Goal: Transaction & Acquisition: Purchase product/service

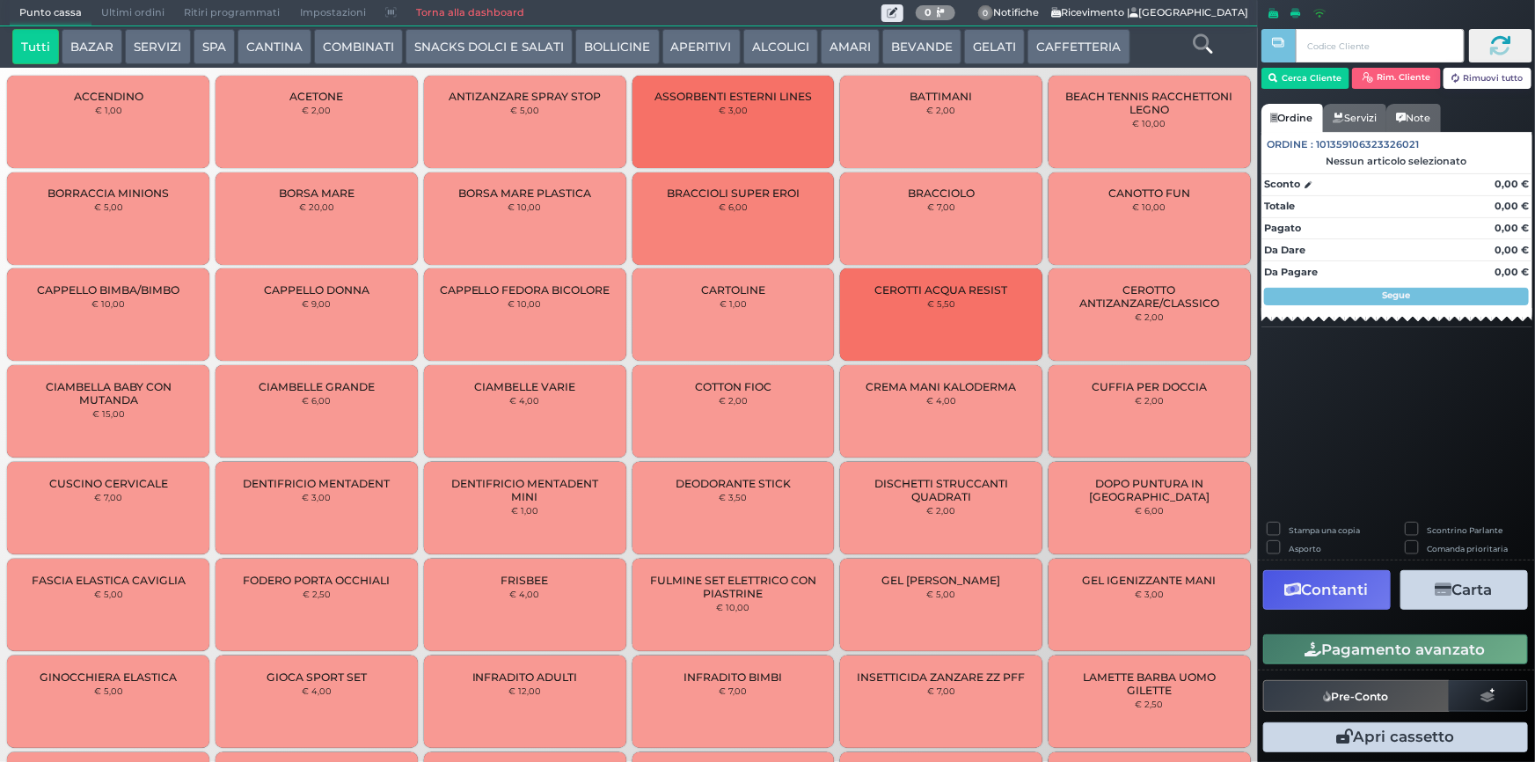
click at [432, 12] on link "Torna alla dashboard" at bounding box center [470, 13] width 128 height 25
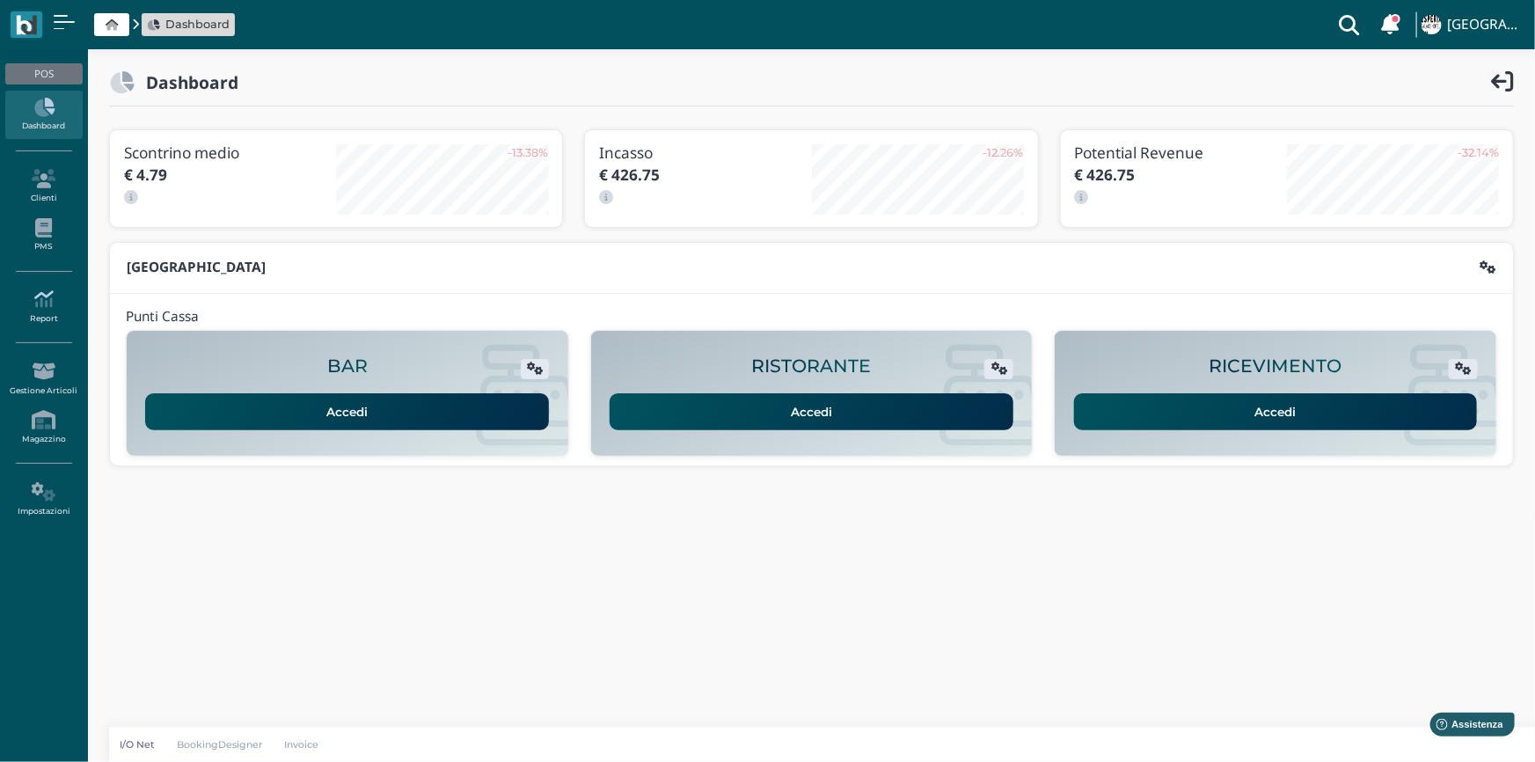
click at [55, 303] on icon at bounding box center [43, 298] width 77 height 19
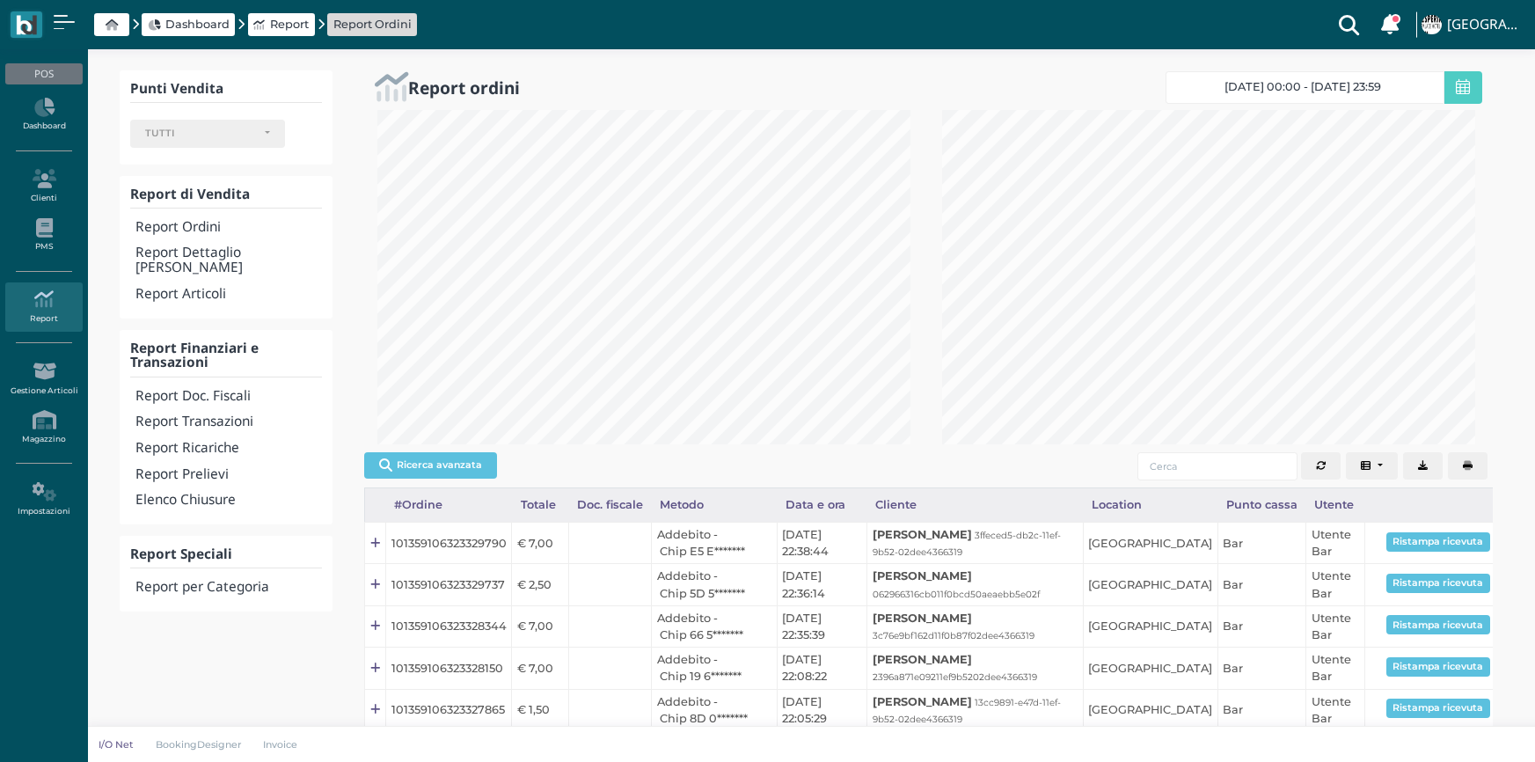
select select
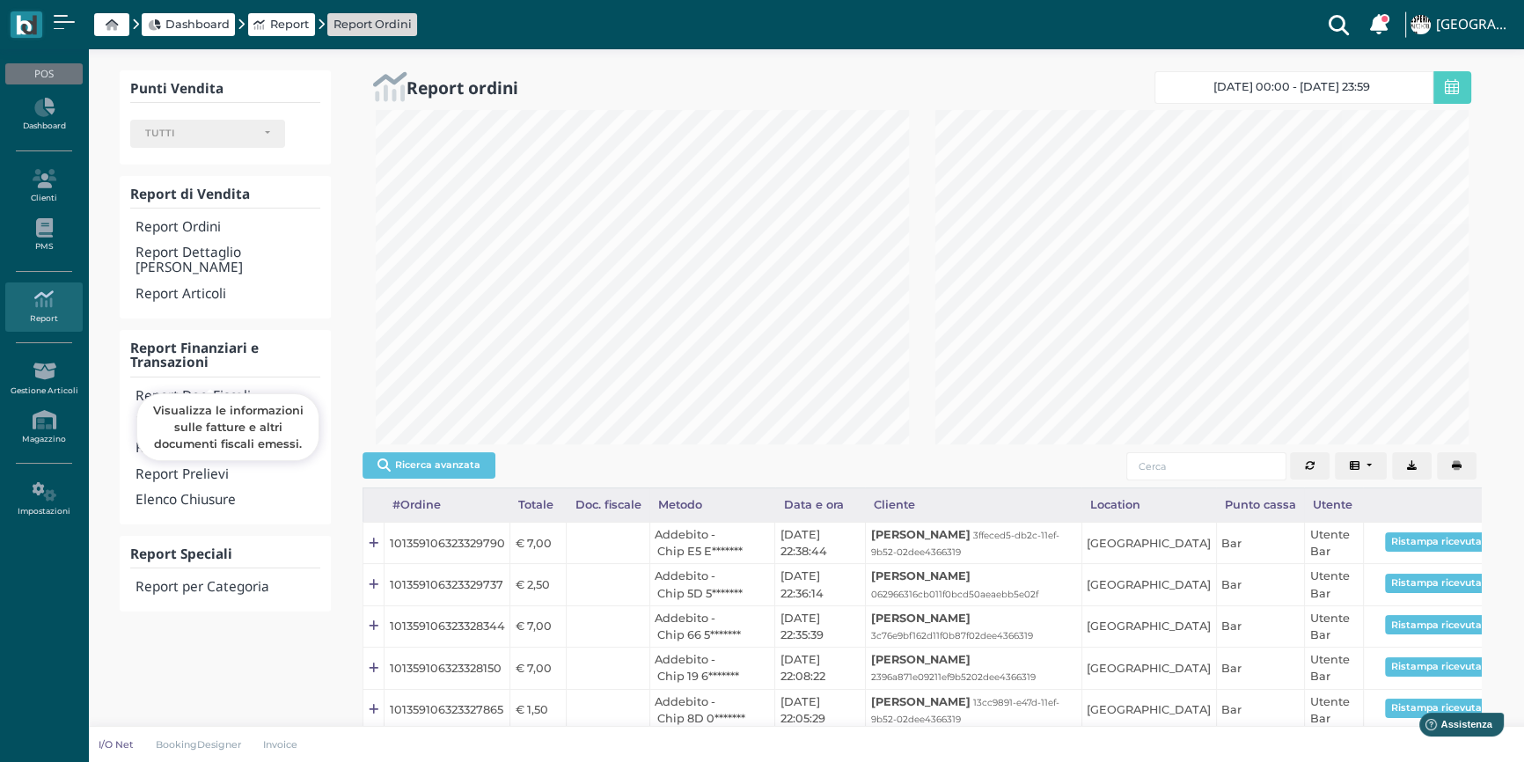
click at [182, 389] on h4 "Report Doc. Fiscali" at bounding box center [227, 396] width 185 height 15
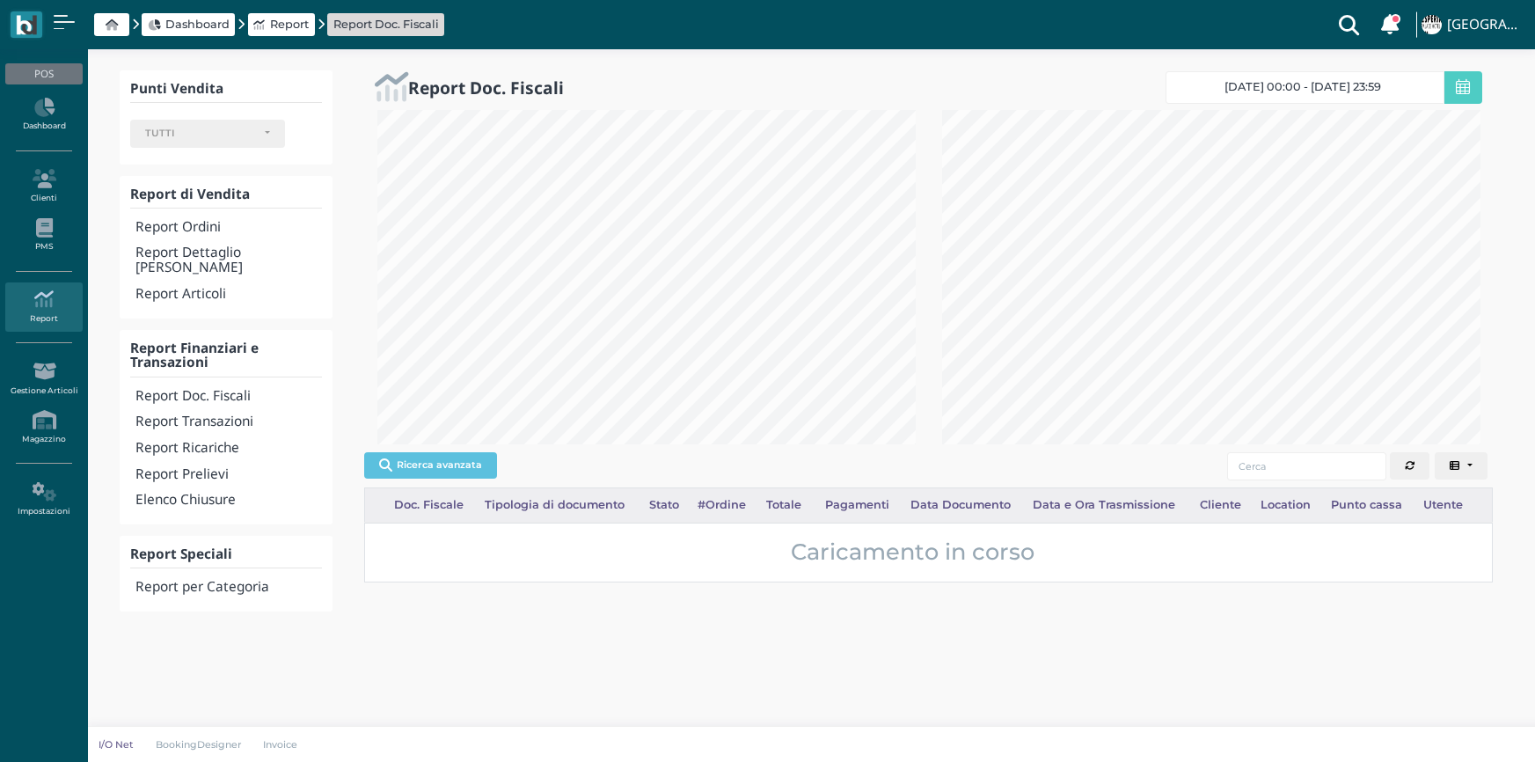
select select
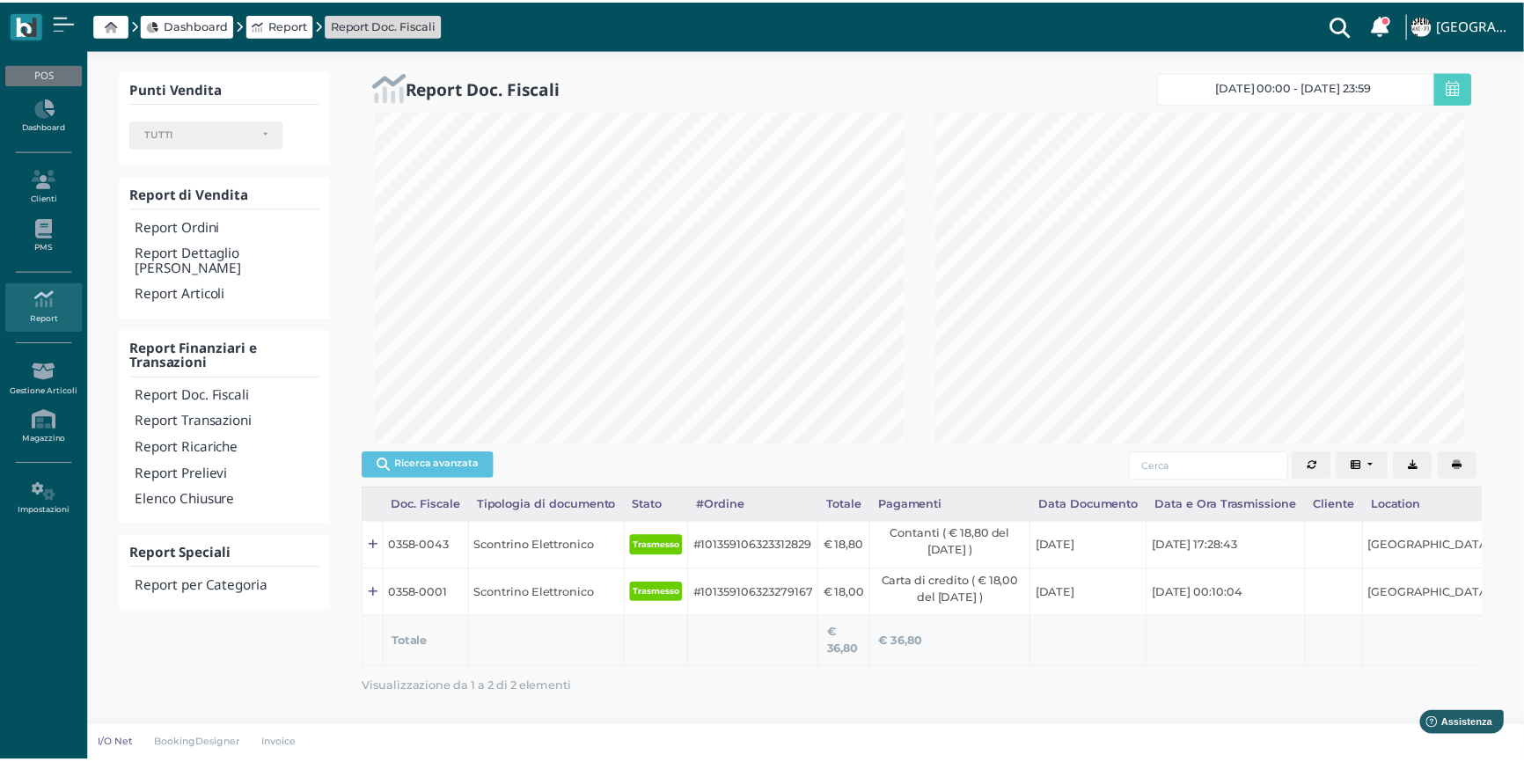
scroll to position [879444, 879218]
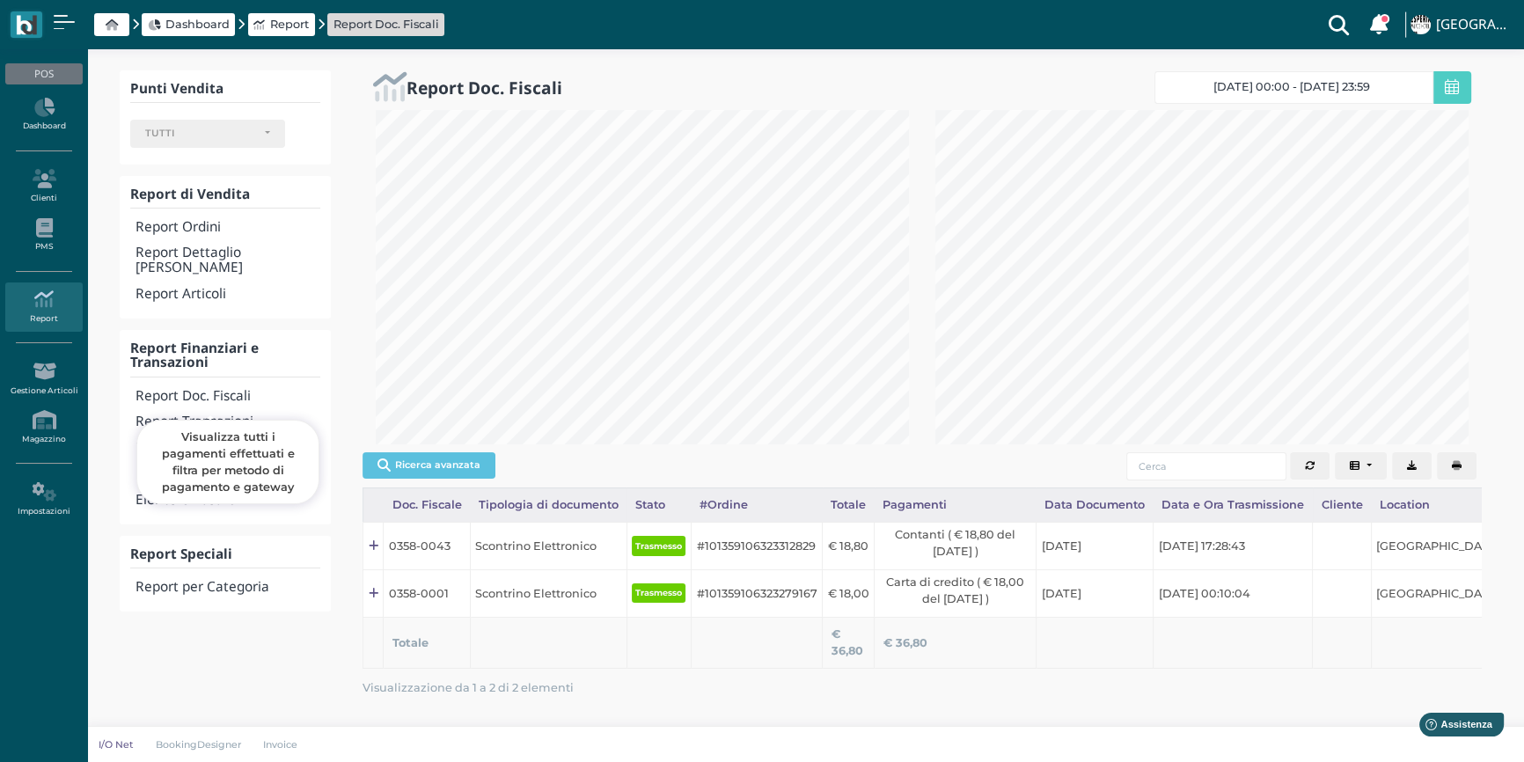
click at [219, 414] on h4 "Report Transazioni" at bounding box center [227, 421] width 185 height 15
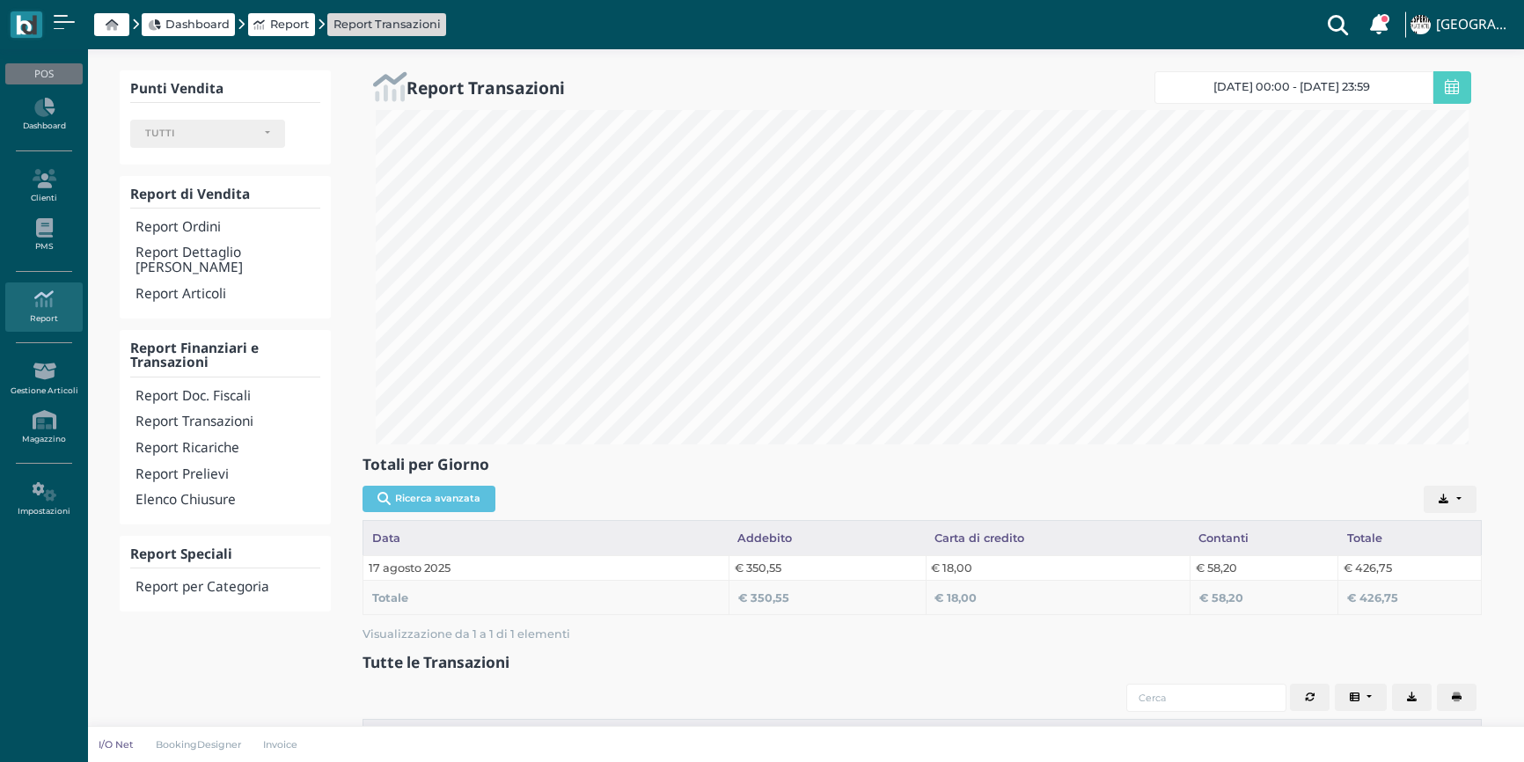
select select
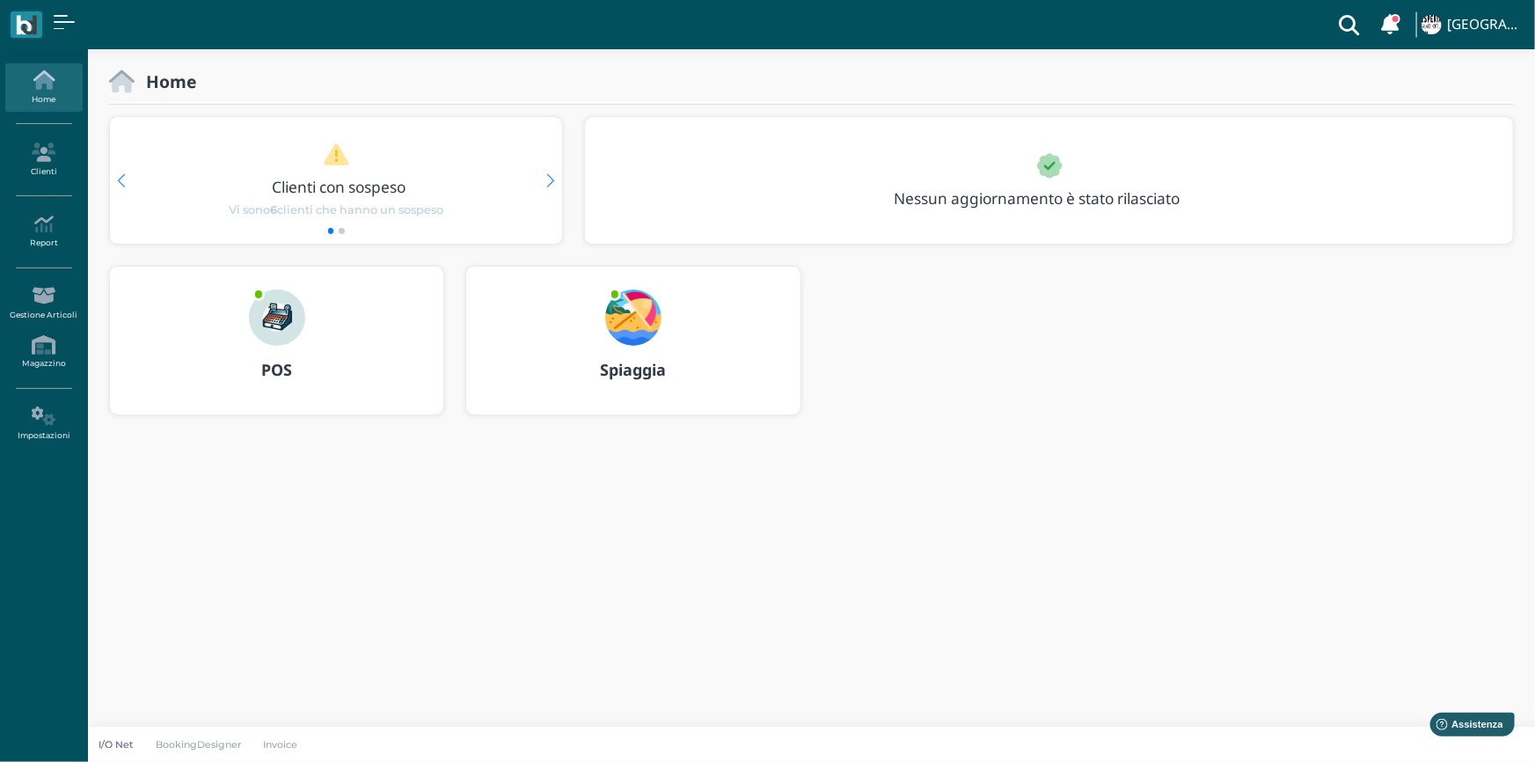
click at [278, 318] on img at bounding box center [277, 317] width 56 height 56
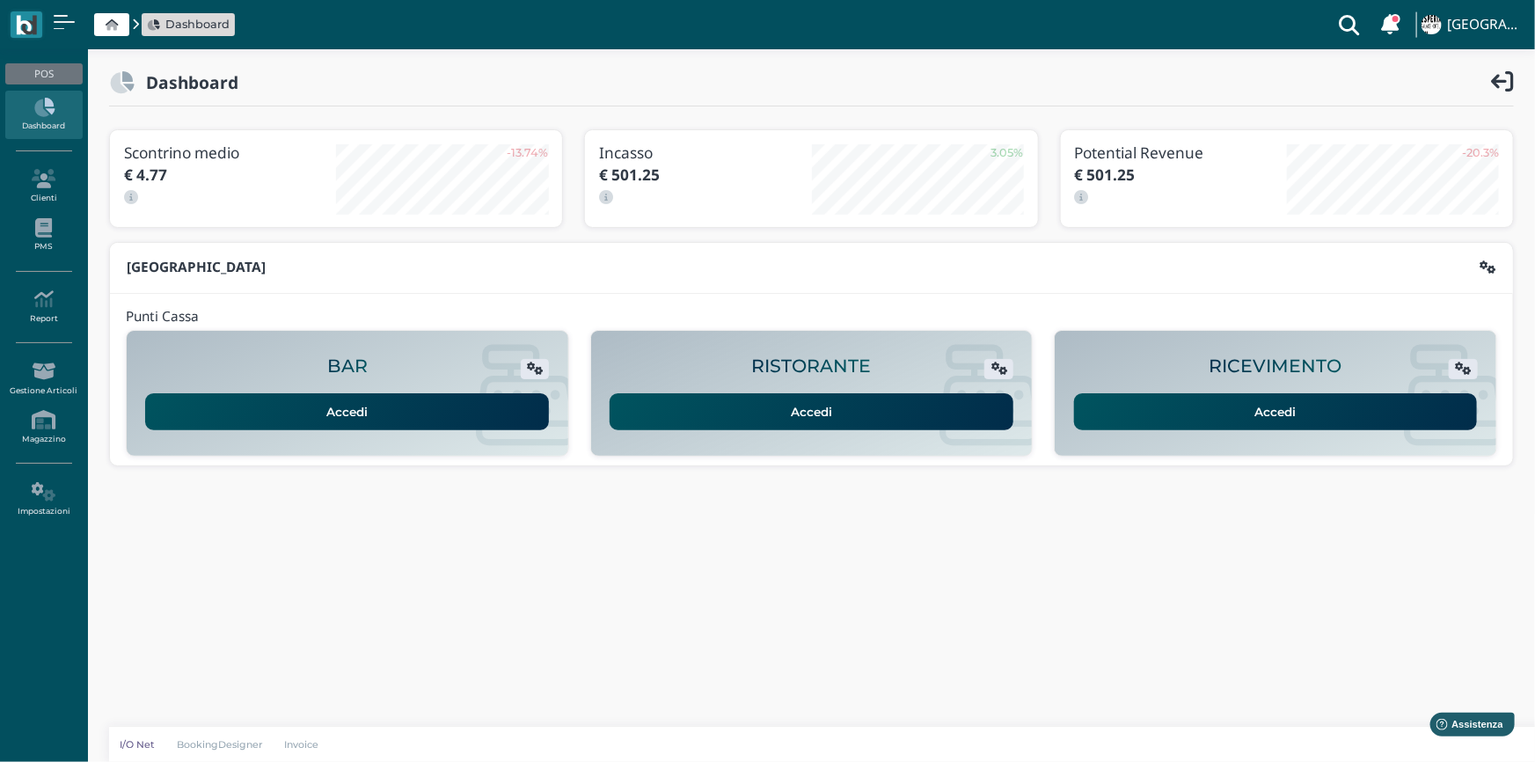
click at [1167, 400] on link "Accedi" at bounding box center [1276, 411] width 404 height 37
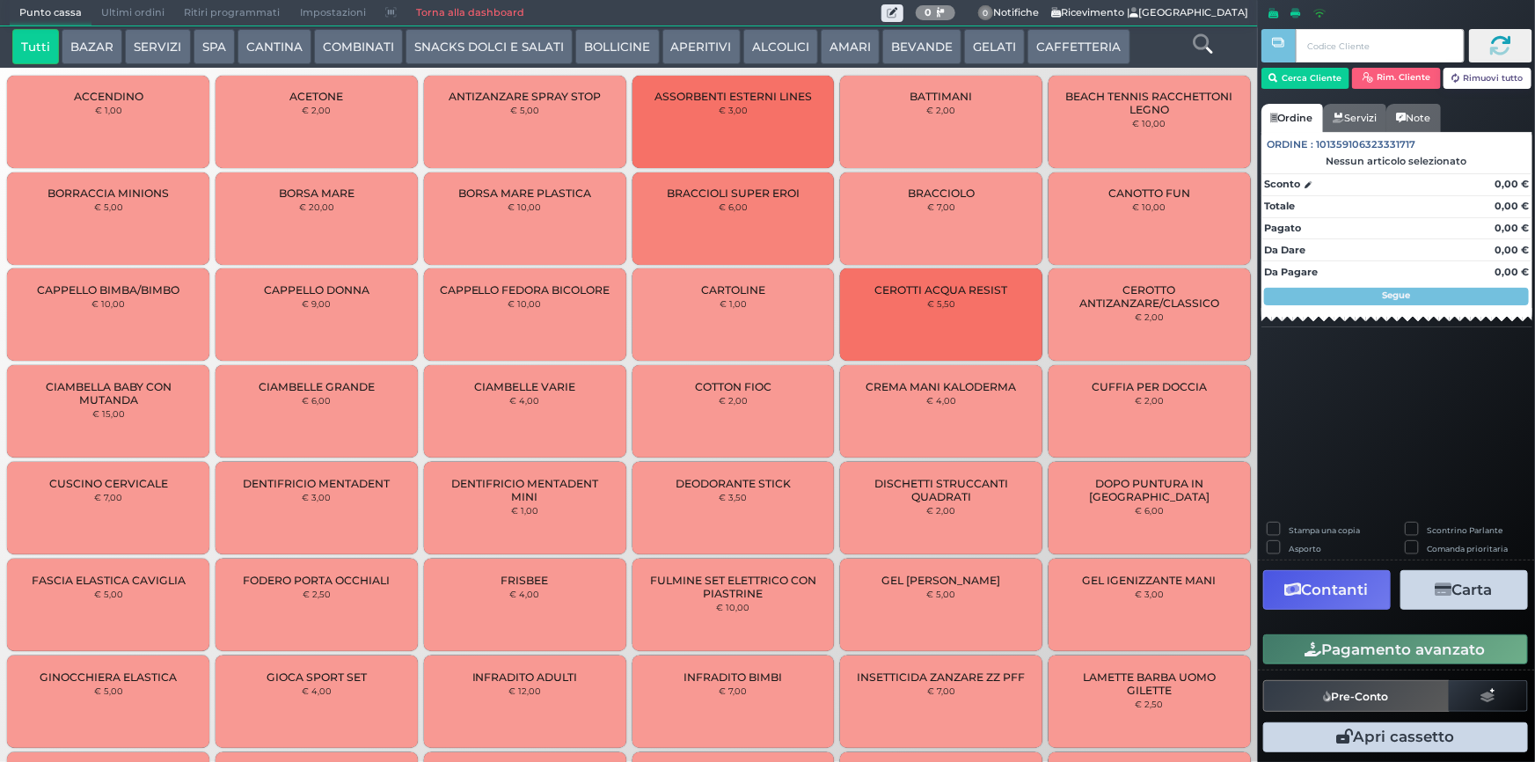
click at [833, 38] on button "AMARI" at bounding box center [850, 46] width 59 height 35
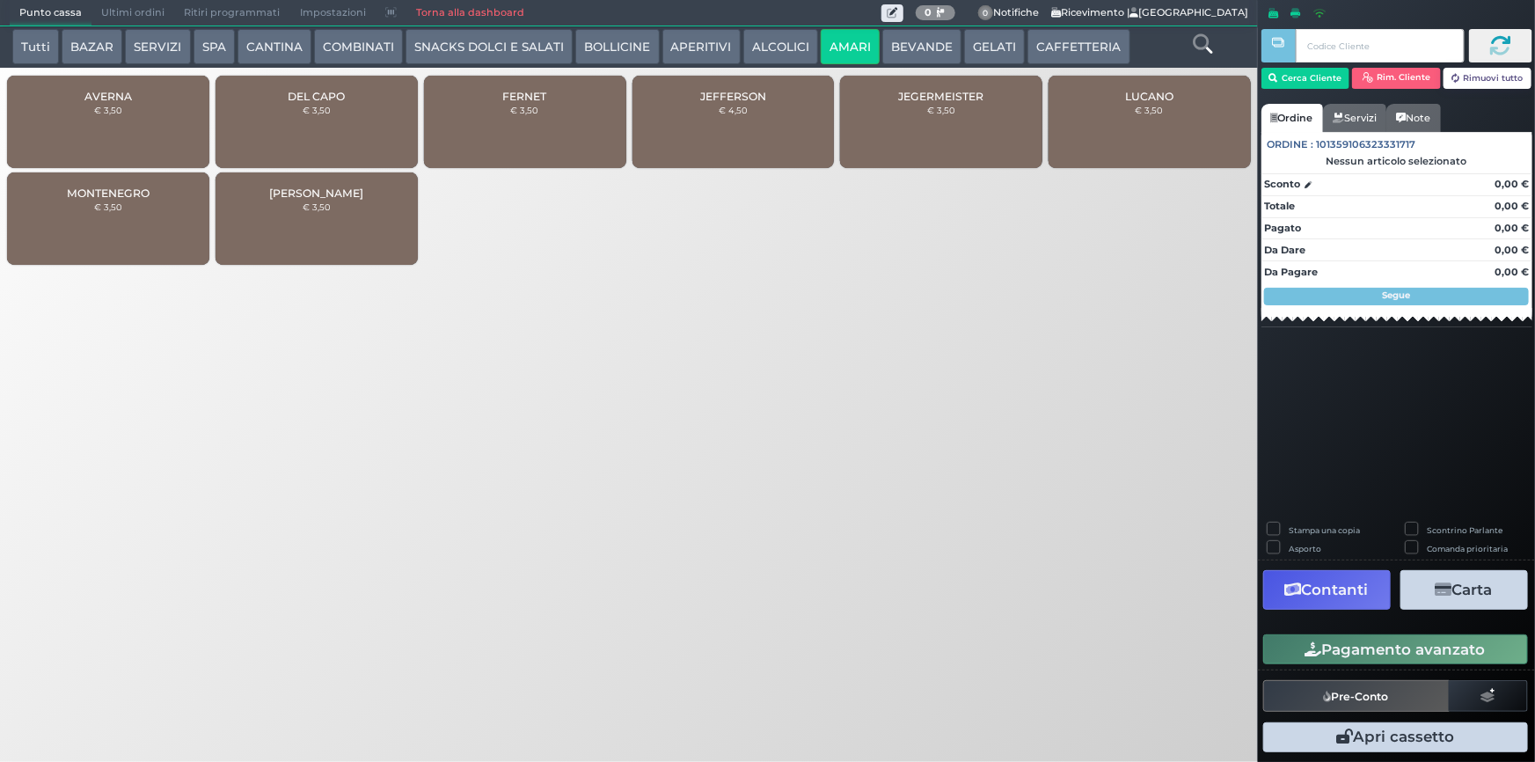
click at [698, 123] on div "JEFFERSON € 4,50" at bounding box center [734, 122] width 202 height 92
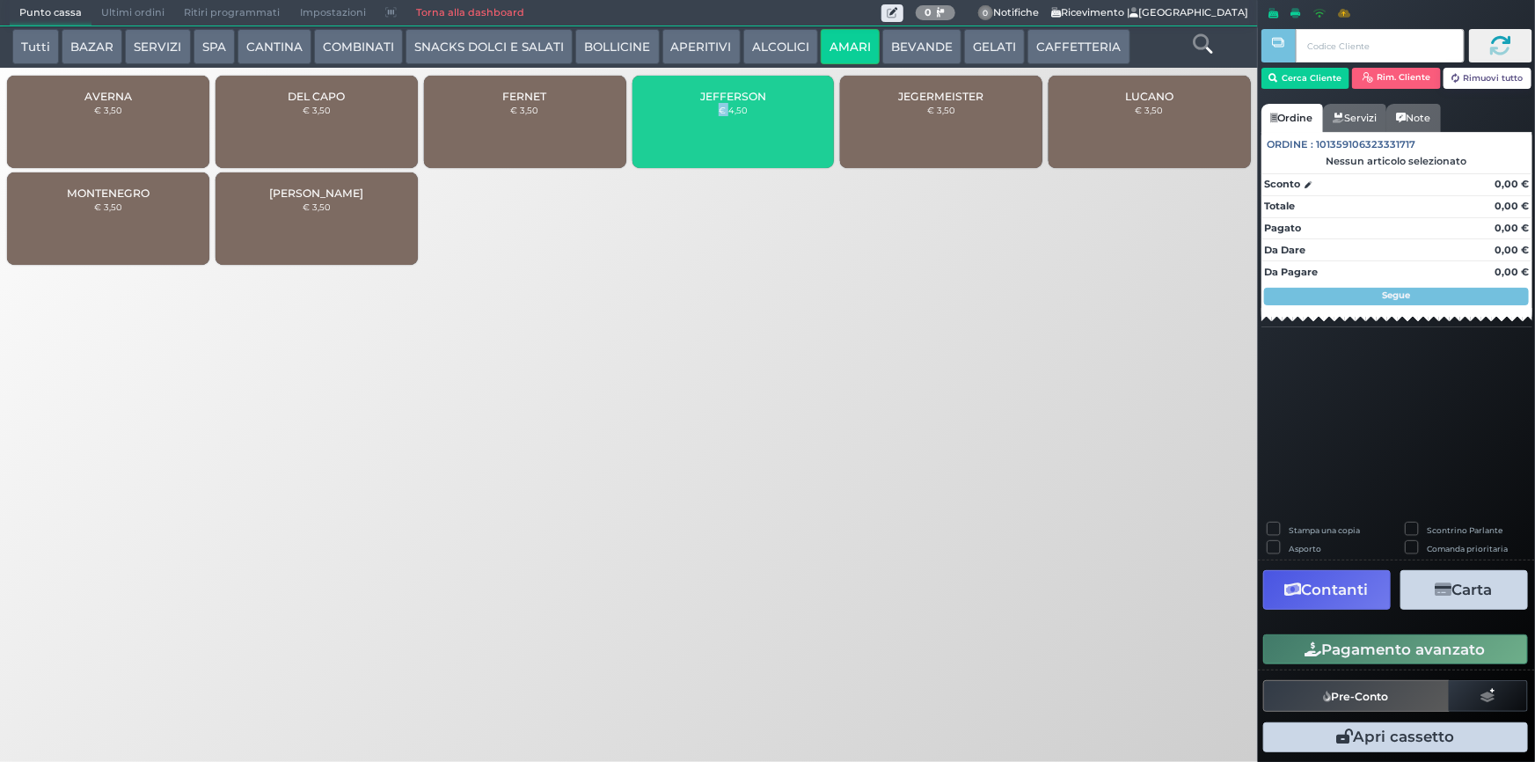
click at [698, 123] on div "JEFFERSON € 4,50" at bounding box center [734, 122] width 202 height 92
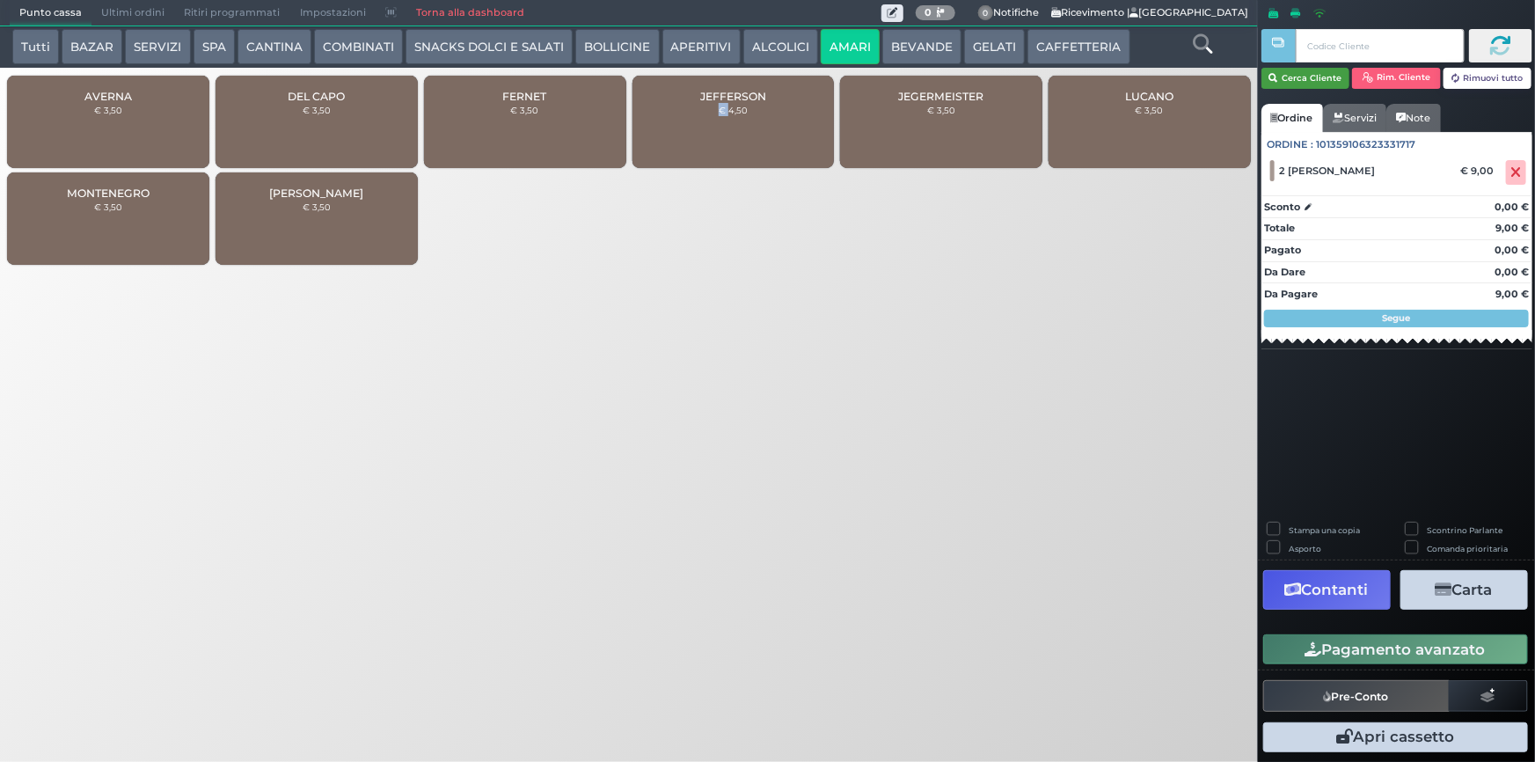
click at [1319, 77] on button "Cerca Cliente" at bounding box center [1306, 78] width 89 height 21
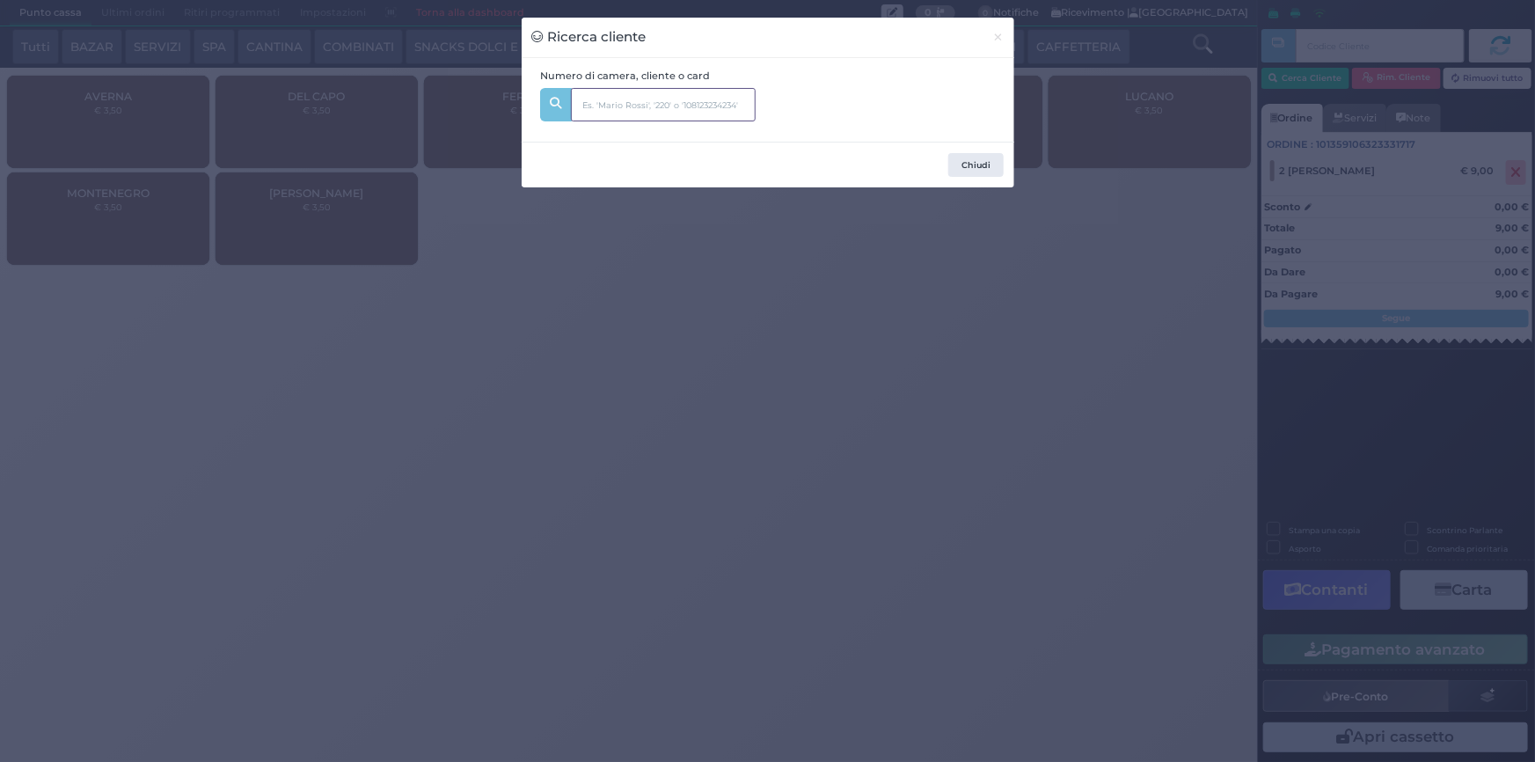
click at [607, 96] on input "text" at bounding box center [663, 104] width 185 height 33
type input "205"
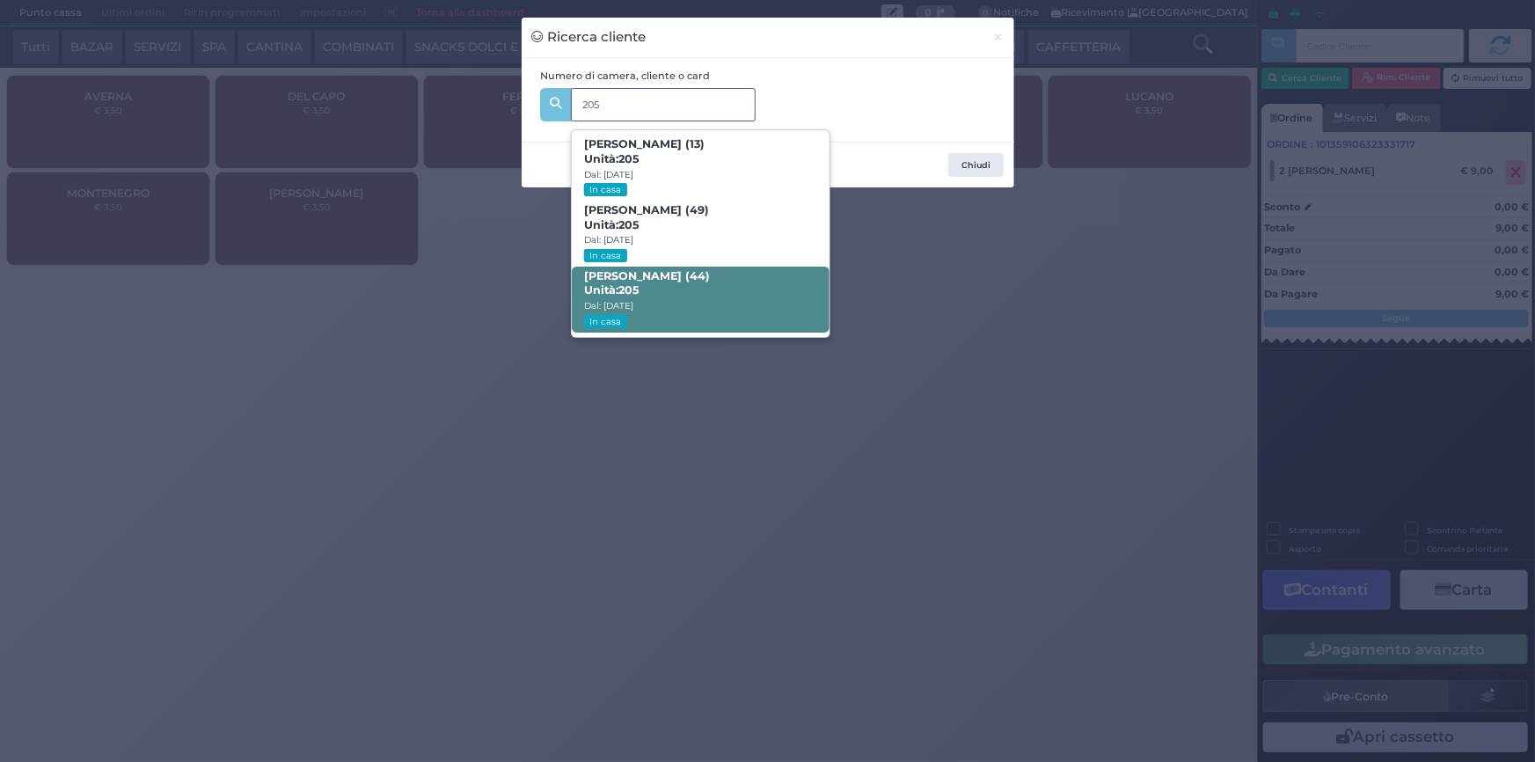
click at [661, 279] on b "Fabio Ferrario (44) Unità: 205" at bounding box center [647, 283] width 126 height 28
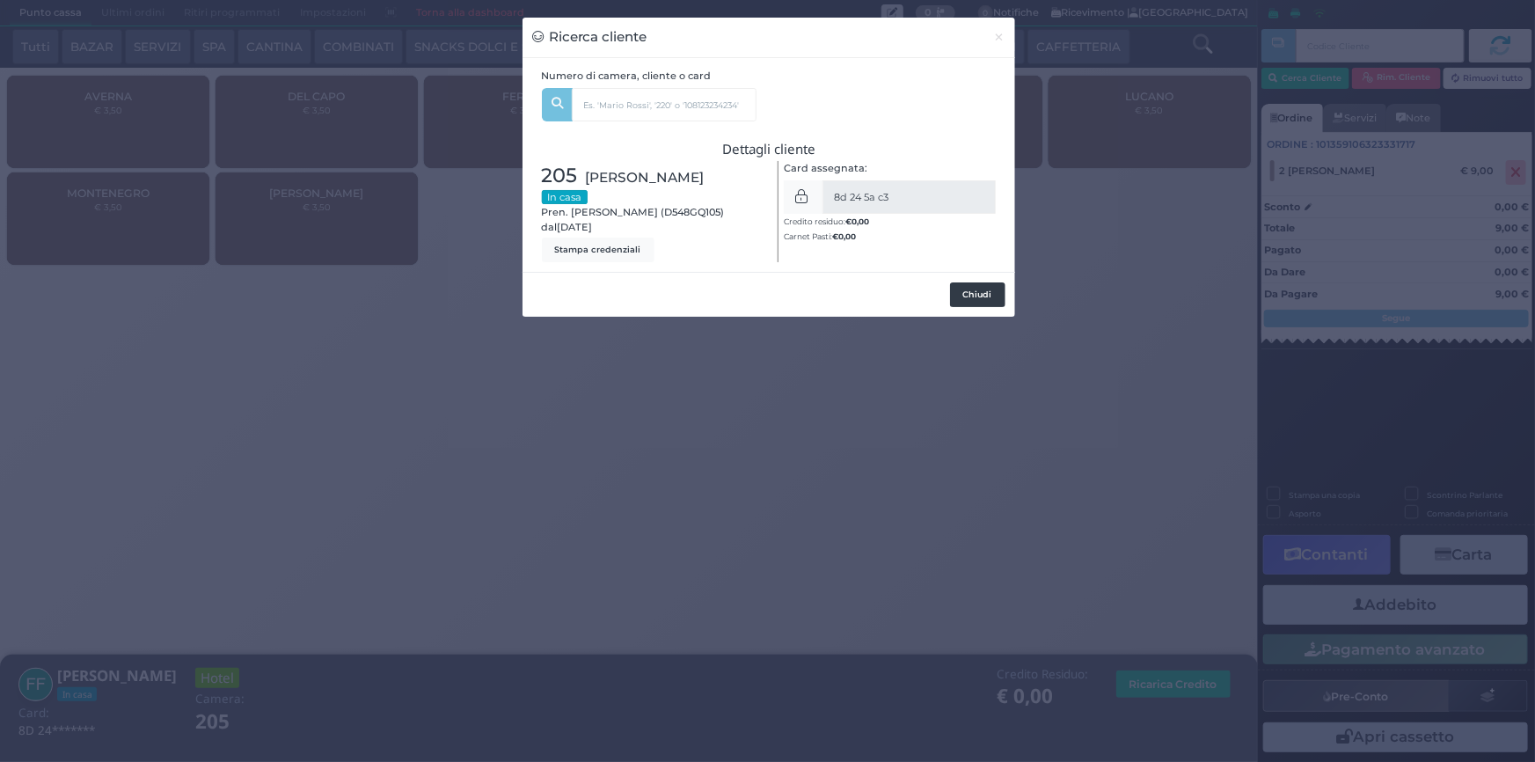
click at [982, 296] on button "Chiudi" at bounding box center [977, 294] width 55 height 25
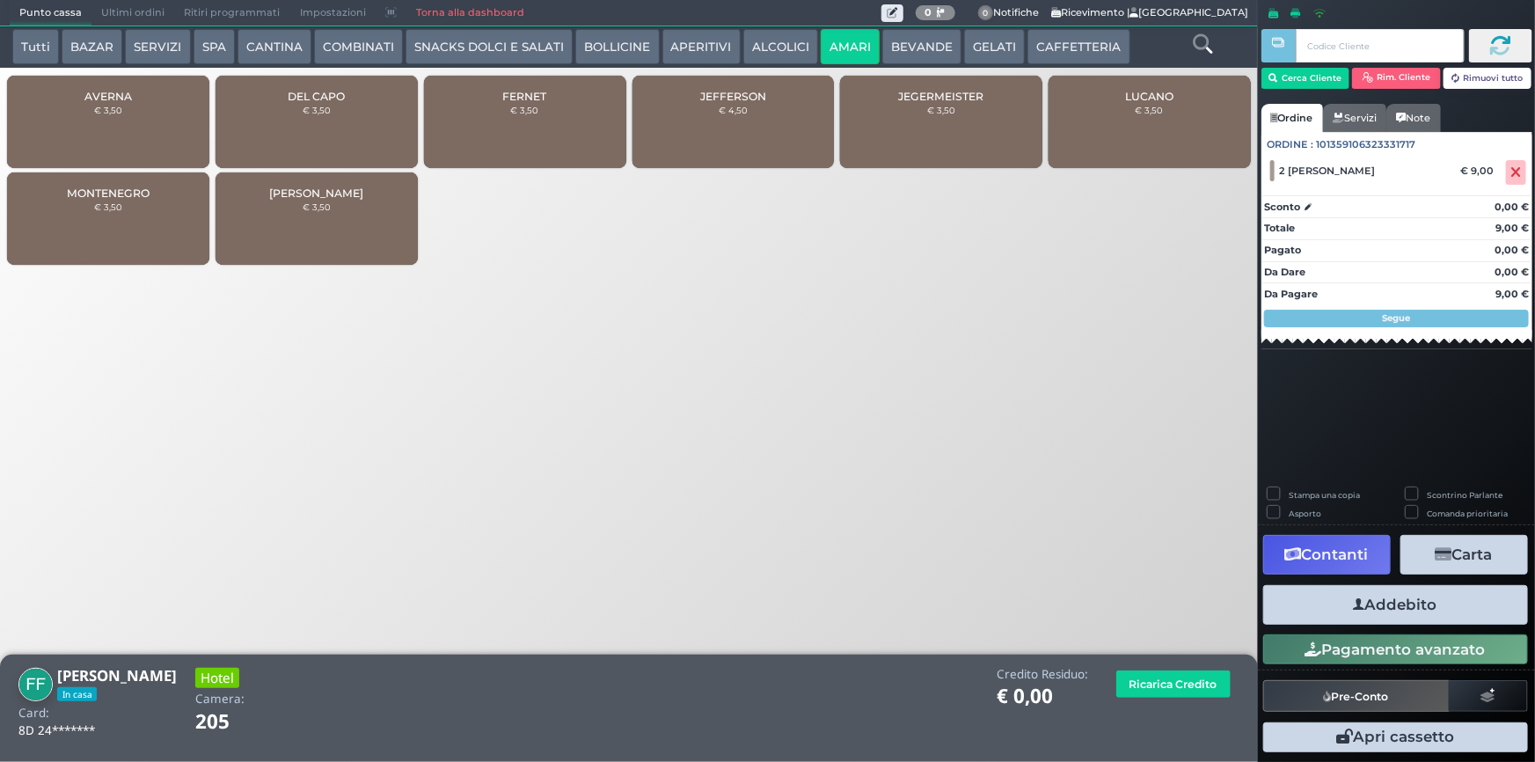
click at [1315, 606] on button "Addebito" at bounding box center [1395, 605] width 265 height 40
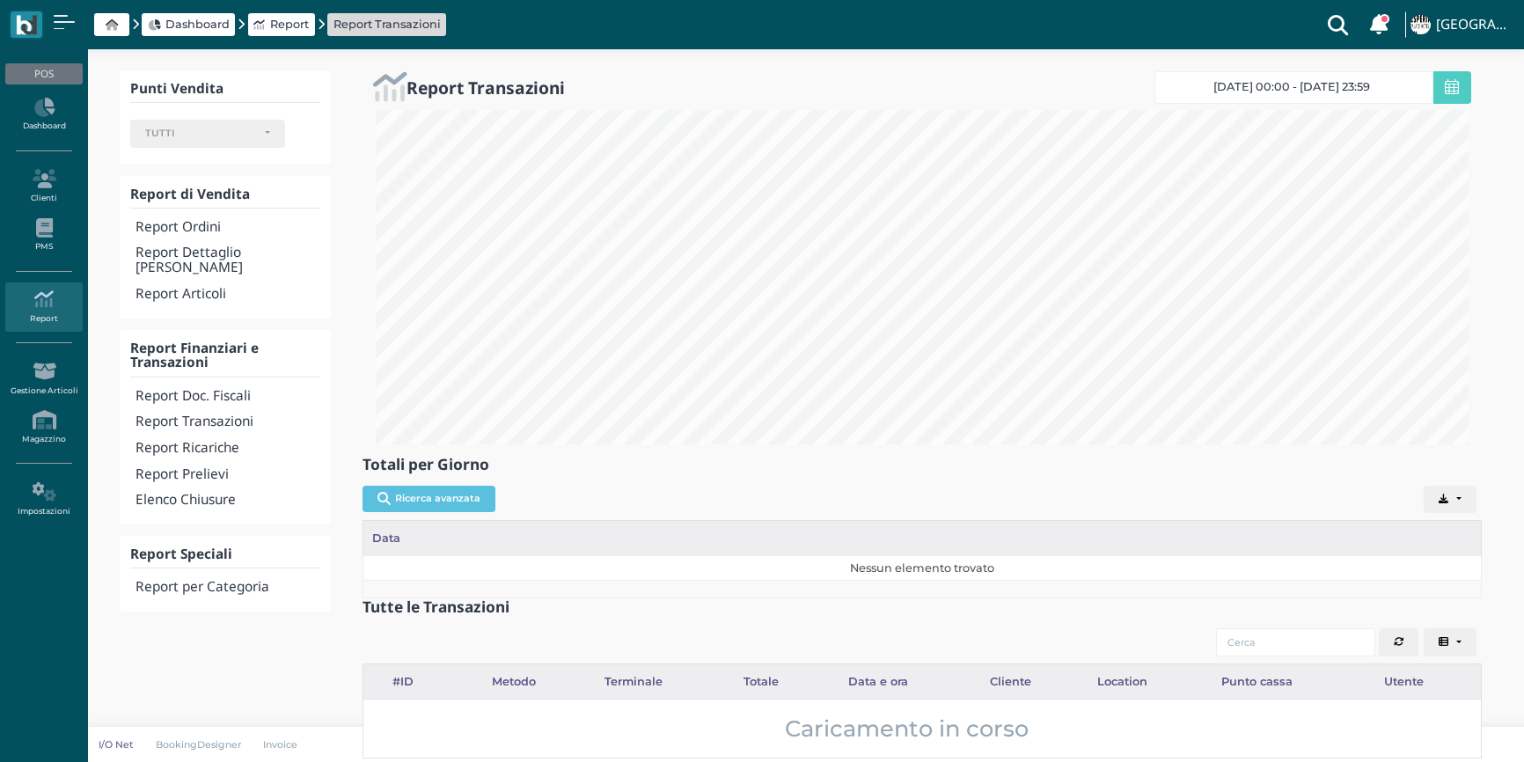
select select
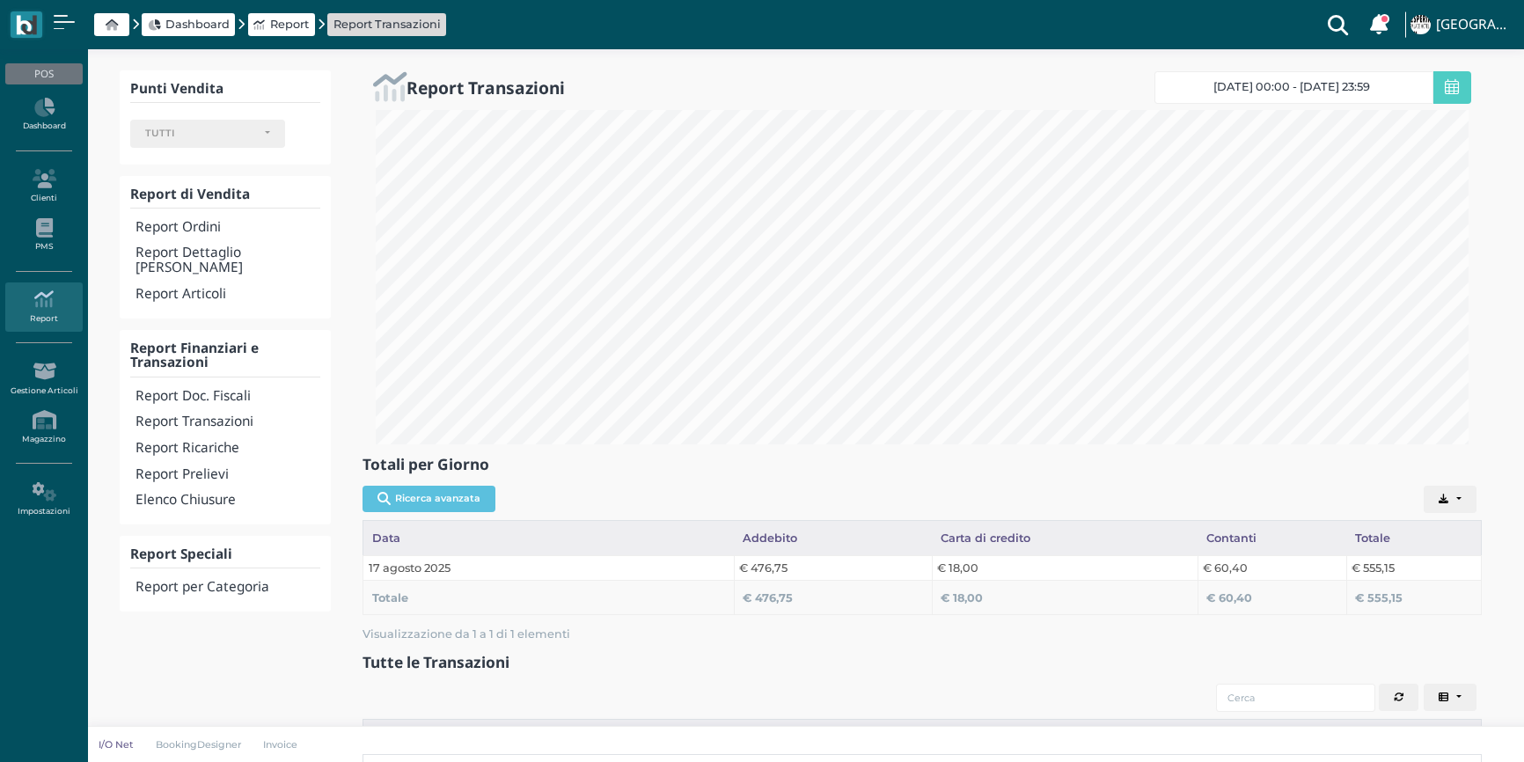
select select
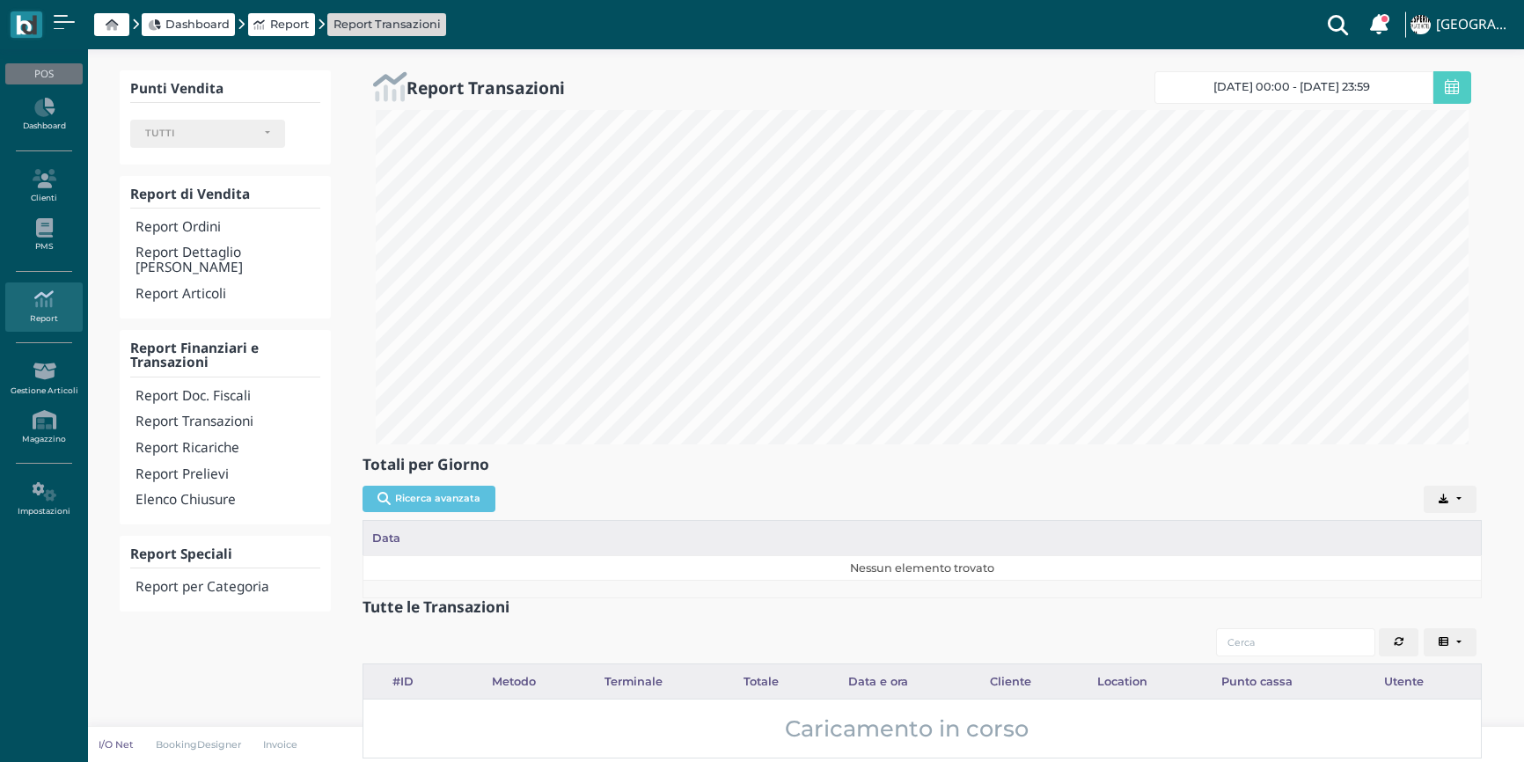
select select
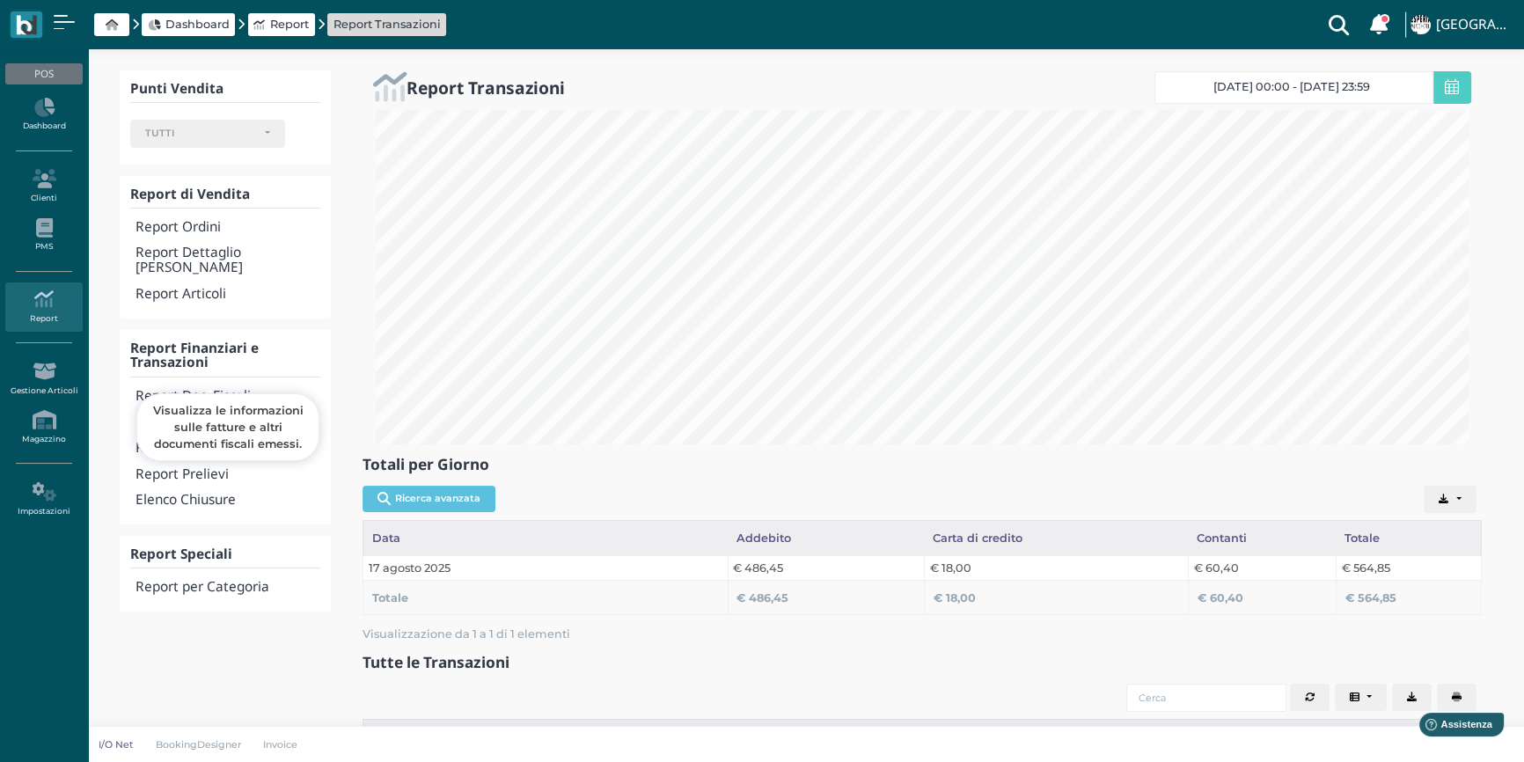
click at [209, 389] on h4 "Report Doc. Fiscali" at bounding box center [227, 396] width 185 height 15
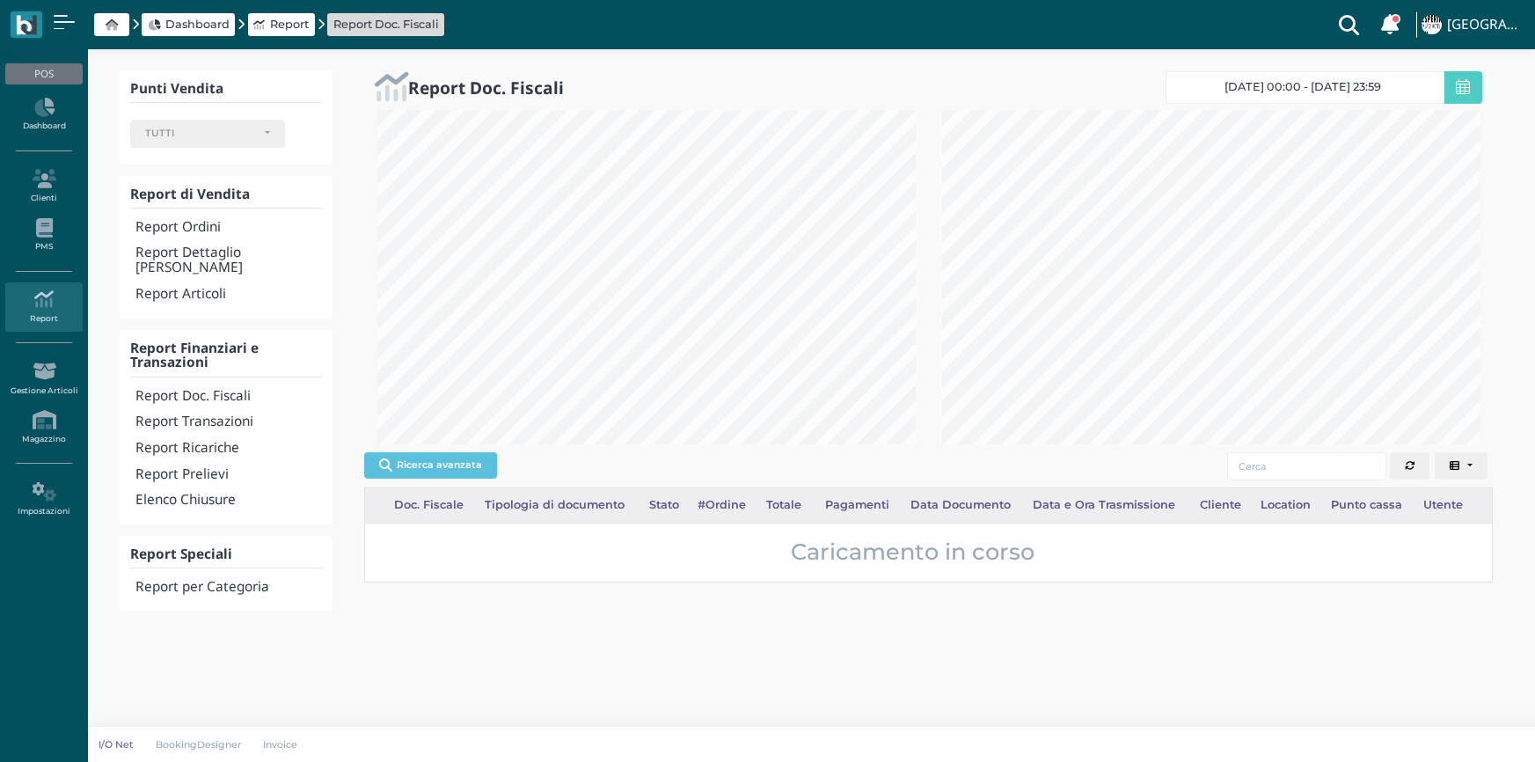
select select
click at [1264, 94] on link "17/08/25 00:00 - 17/08/25 23:59" at bounding box center [1305, 87] width 279 height 33
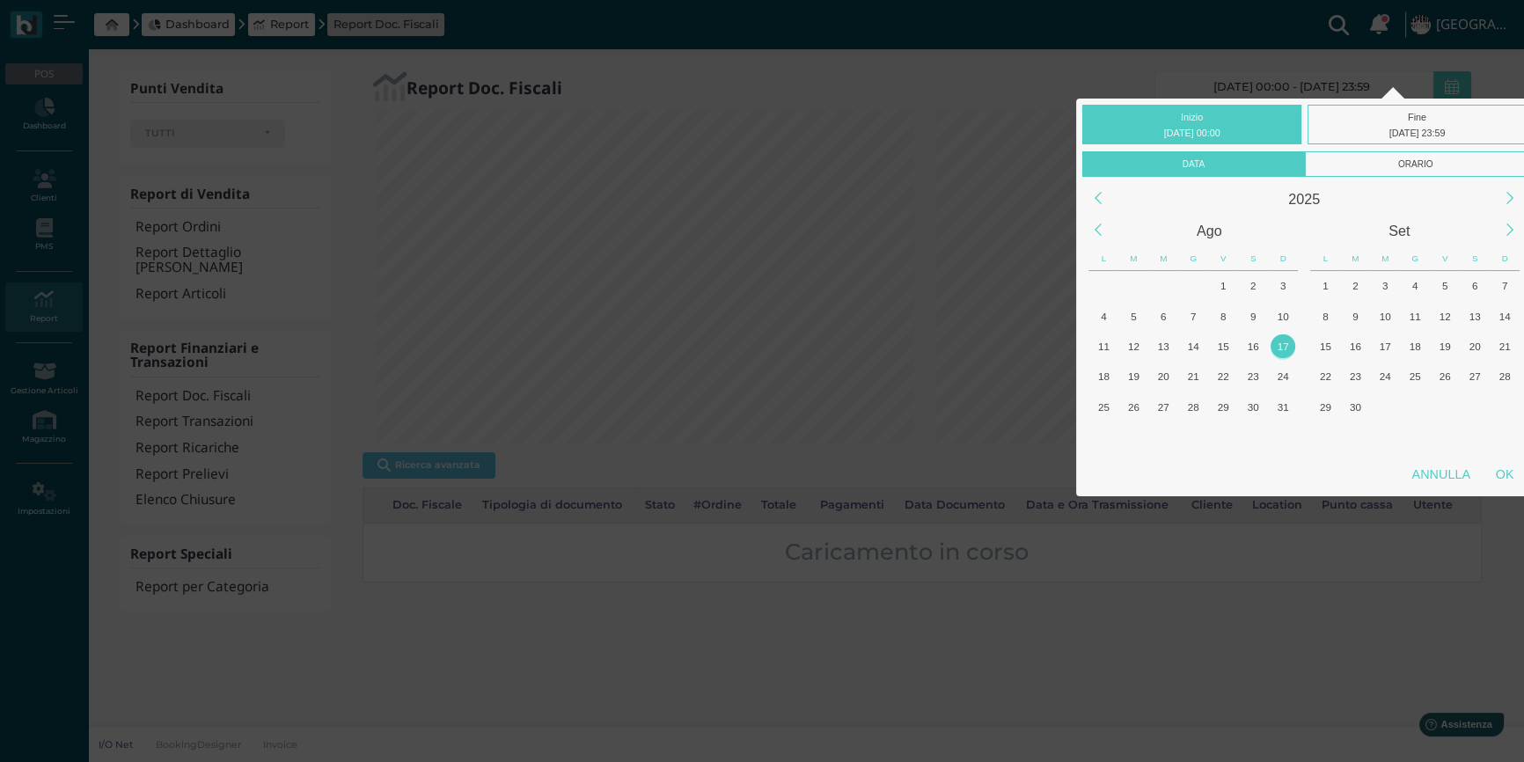
scroll to position [879444, 879218]
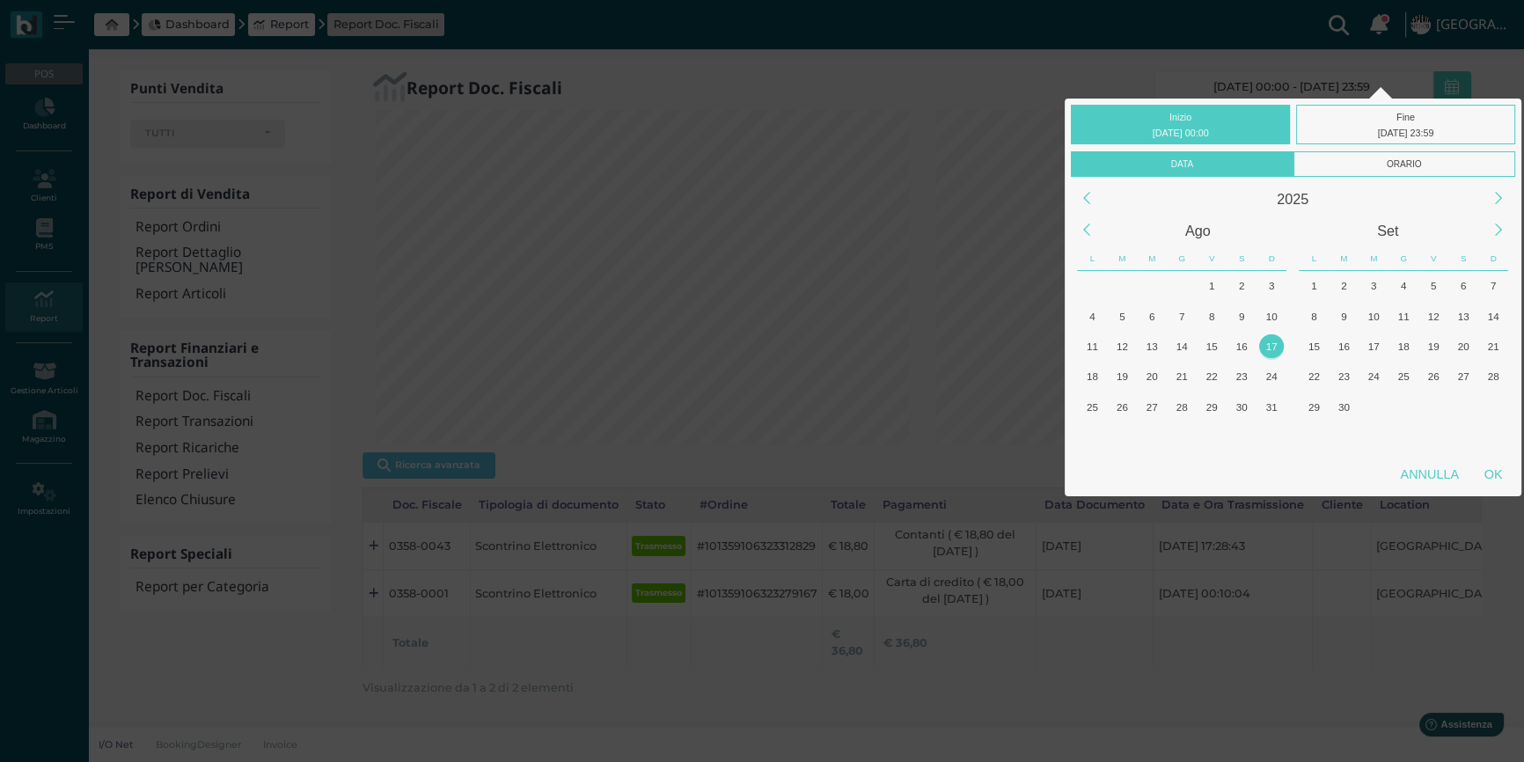
click at [929, 114] on div "Inizio 17/08/2025 00:00 Fine 17/08/2025 23:59 Data Orario 2025 Ago Set L M M G …" at bounding box center [762, 393] width 1524 height 787
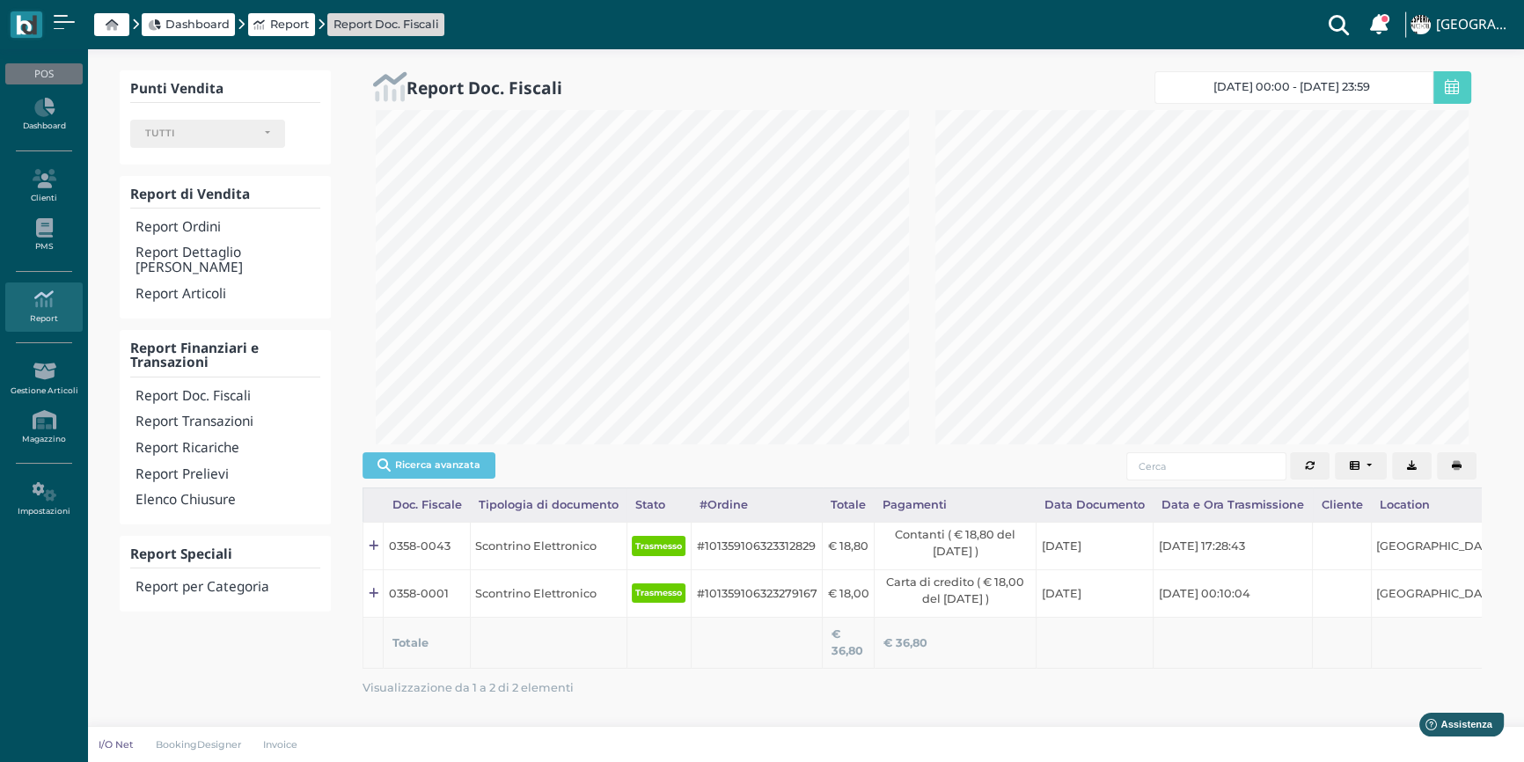
click at [1455, 467] on icon "button" at bounding box center [1457, 466] width 10 height 10
click at [209, 493] on h4 "Elenco Chiusure" at bounding box center [227, 500] width 185 height 15
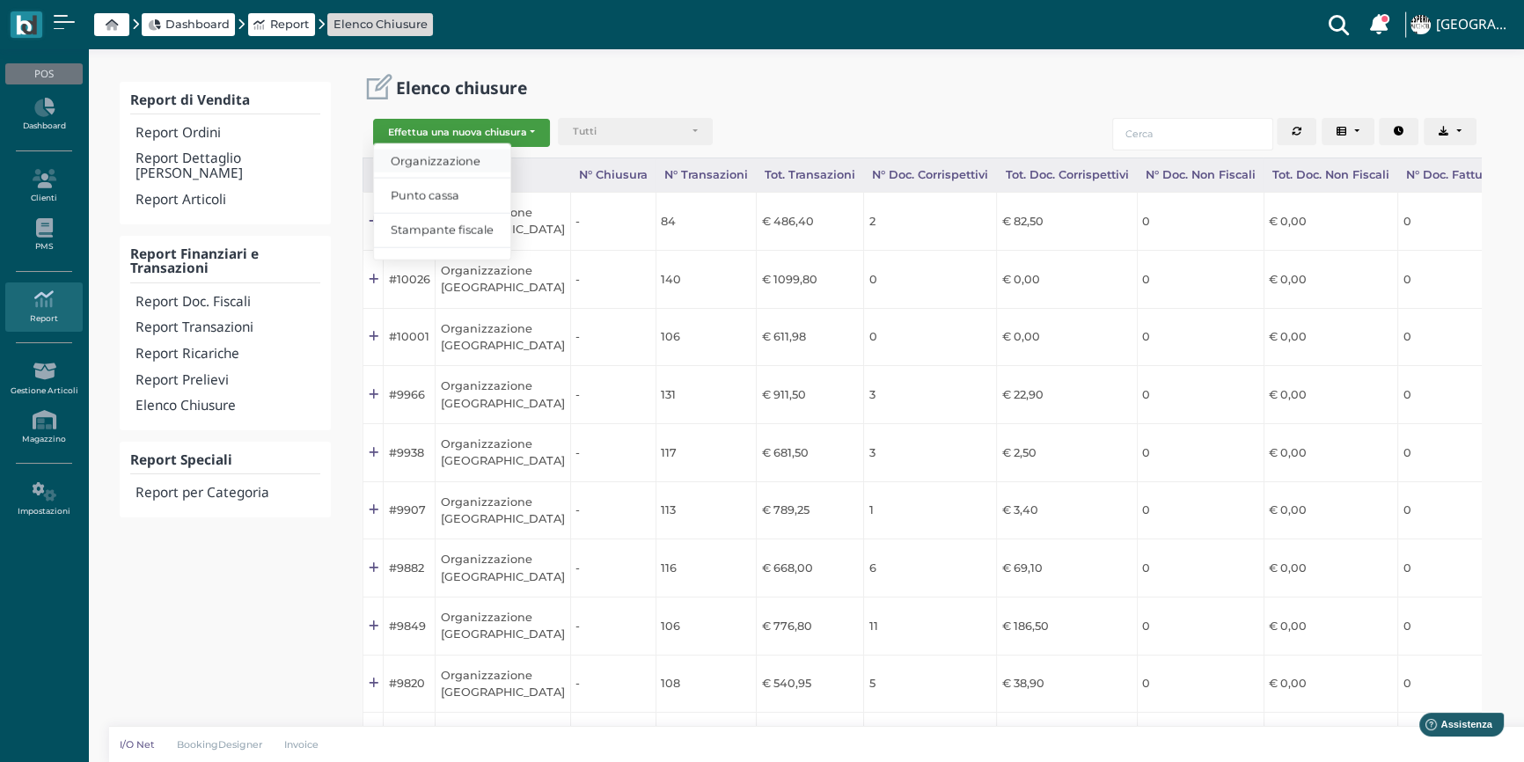
click at [494, 158] on span "Organizzazione" at bounding box center [442, 161] width 136 height 23
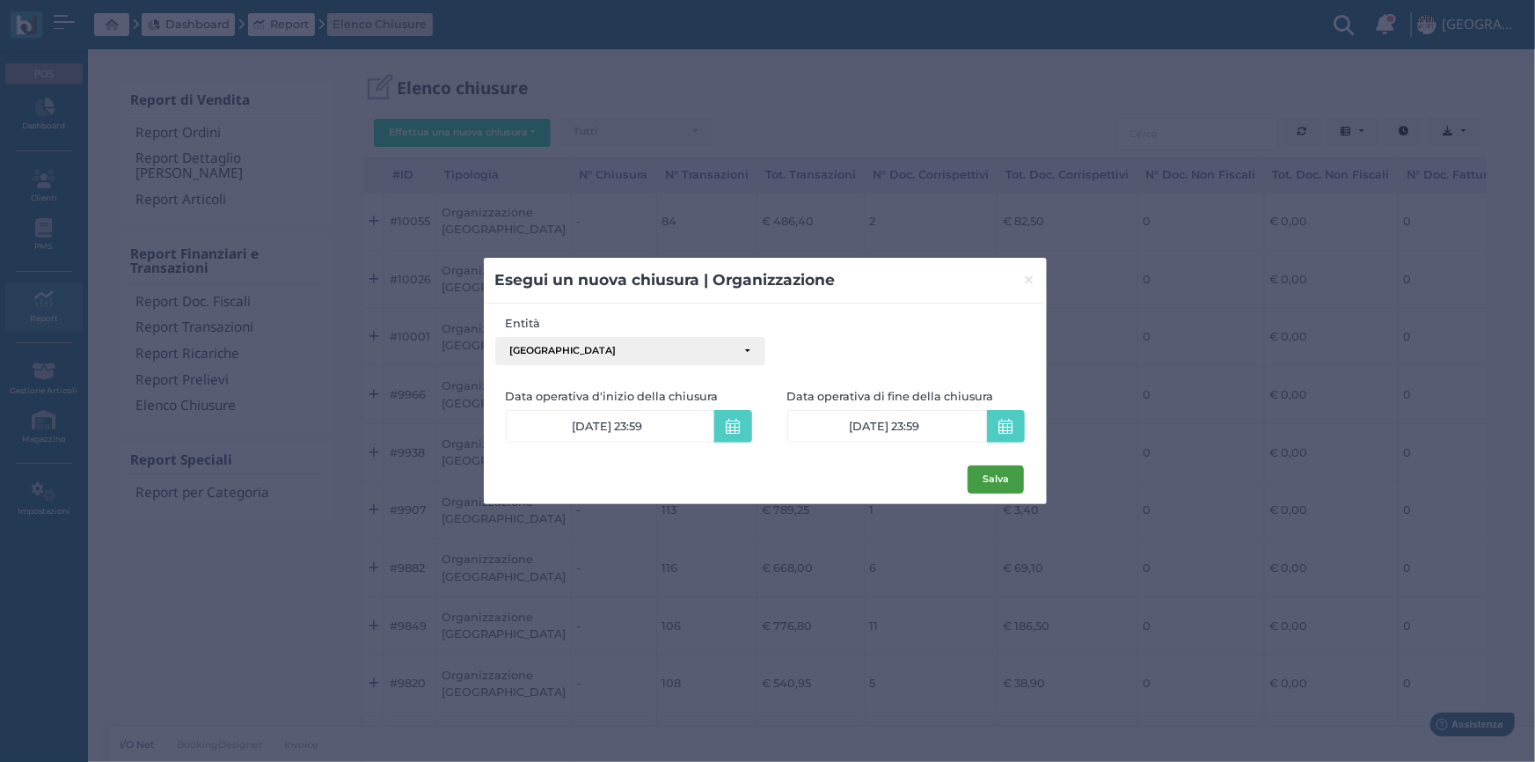
click at [985, 470] on button "Salva" at bounding box center [996, 479] width 56 height 28
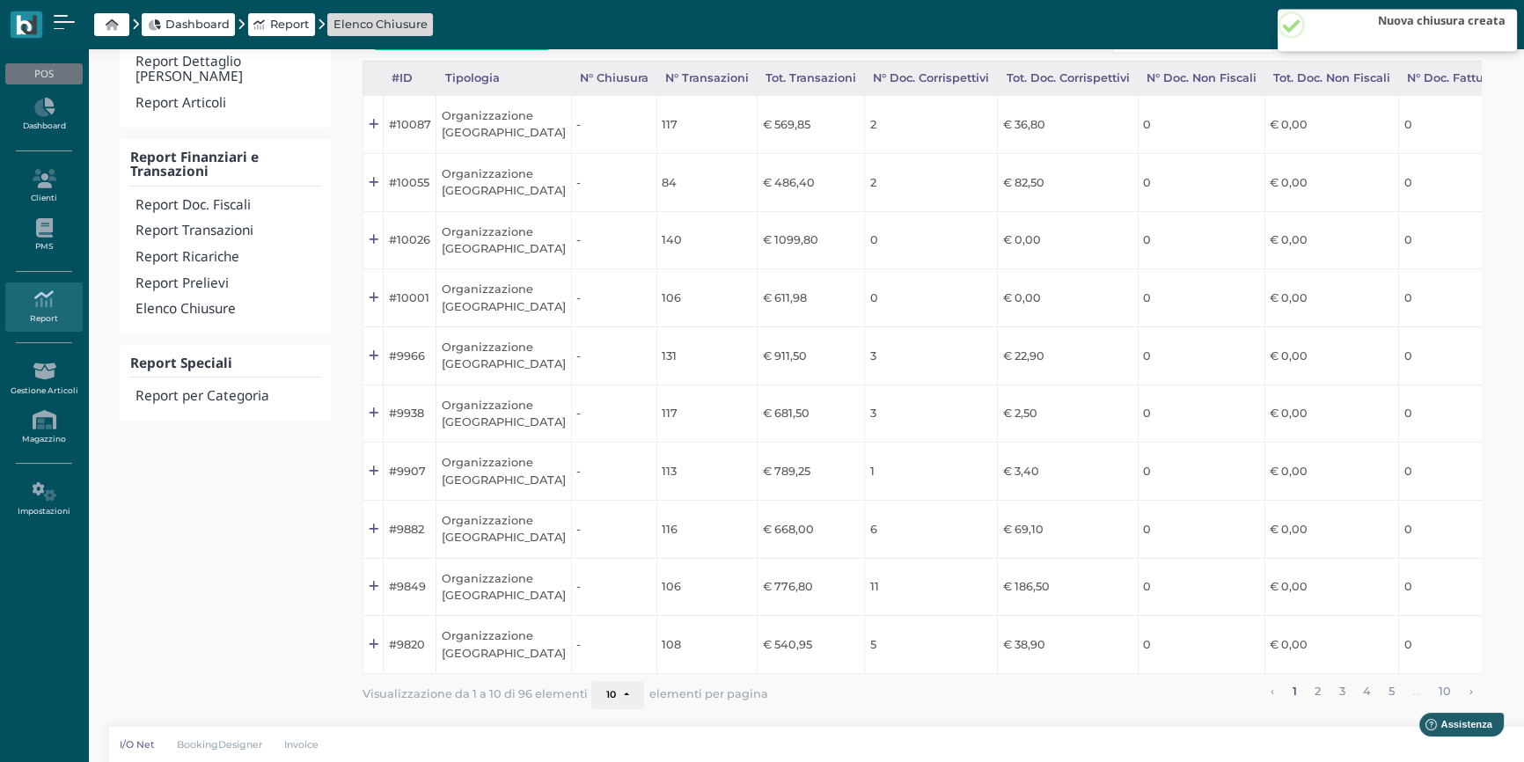
scroll to position [0, 333]
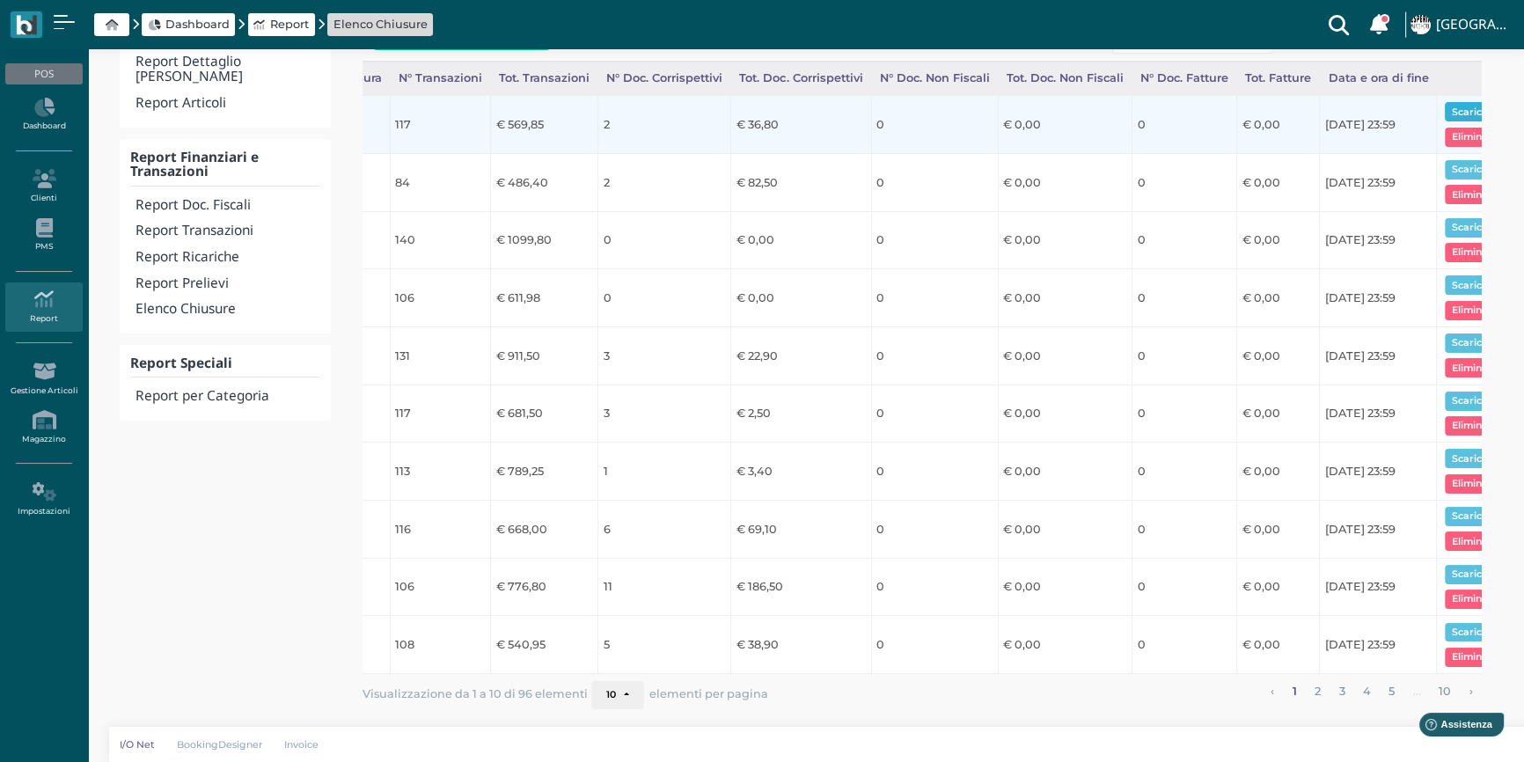
click at [1447, 102] on button "Scarica pdf" at bounding box center [1479, 111] width 68 height 19
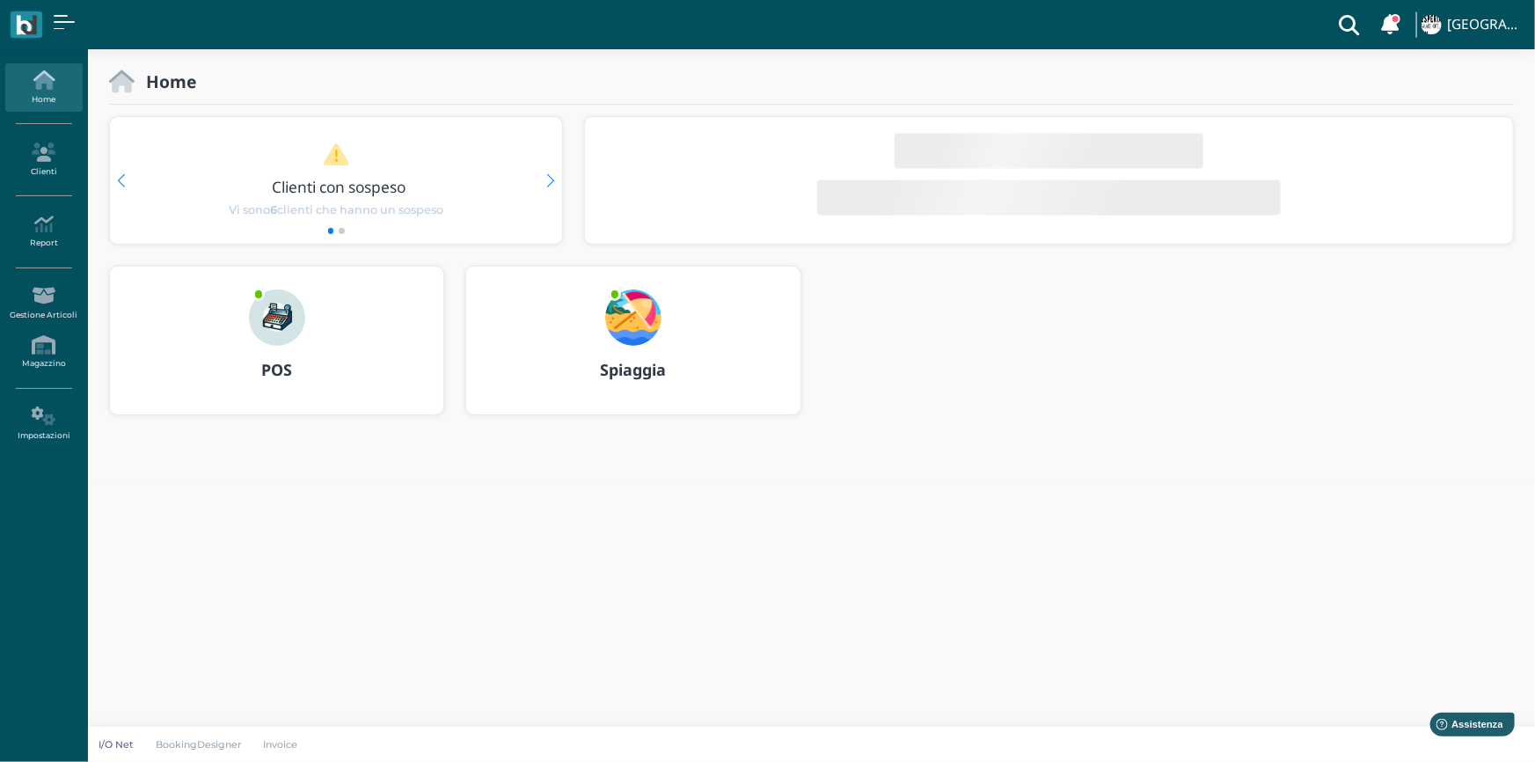
click at [274, 307] on img at bounding box center [277, 317] width 56 height 56
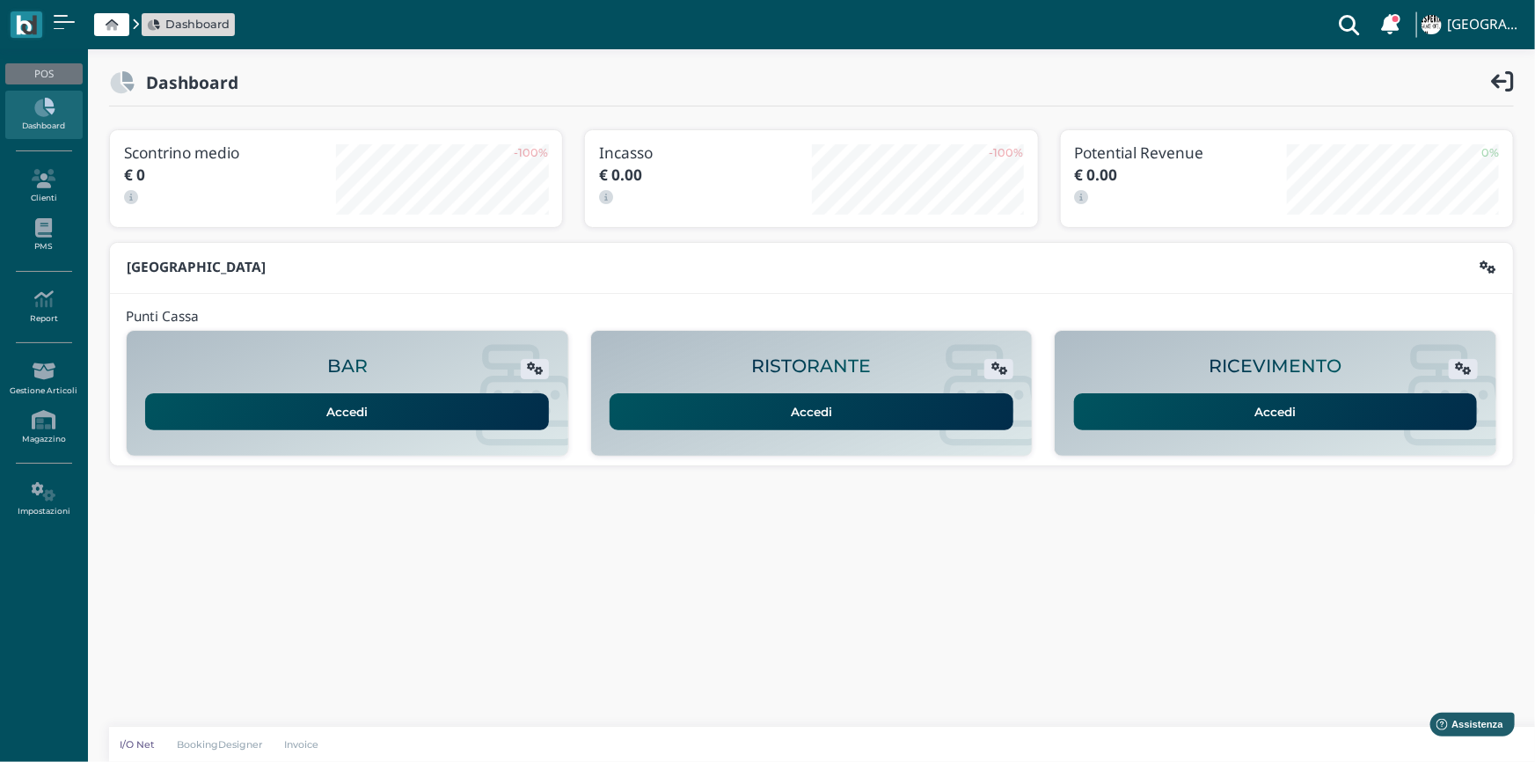
click at [1240, 414] on link "Accedi" at bounding box center [1276, 411] width 404 height 37
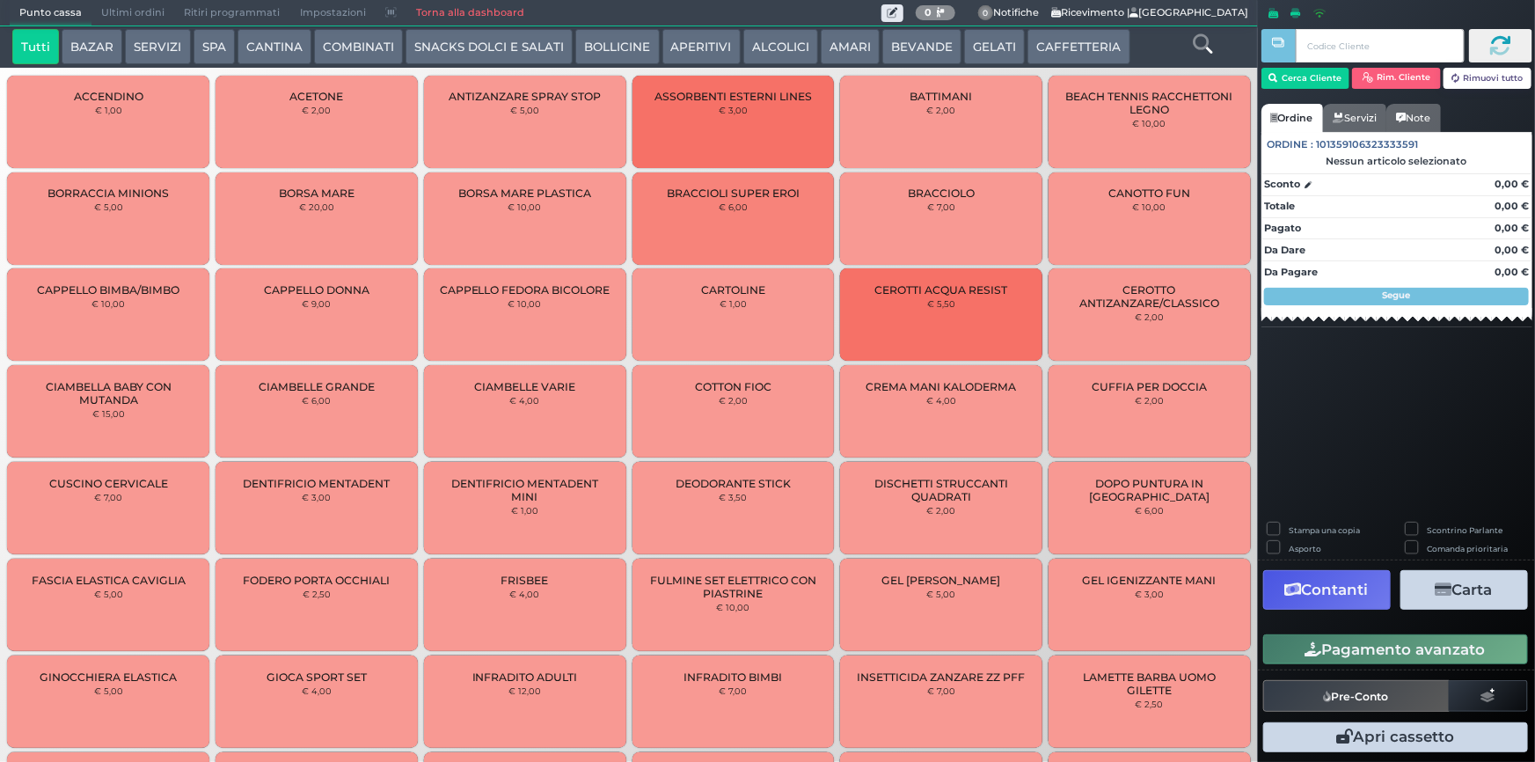
click at [964, 44] on button "GELATI" at bounding box center [994, 46] width 61 height 35
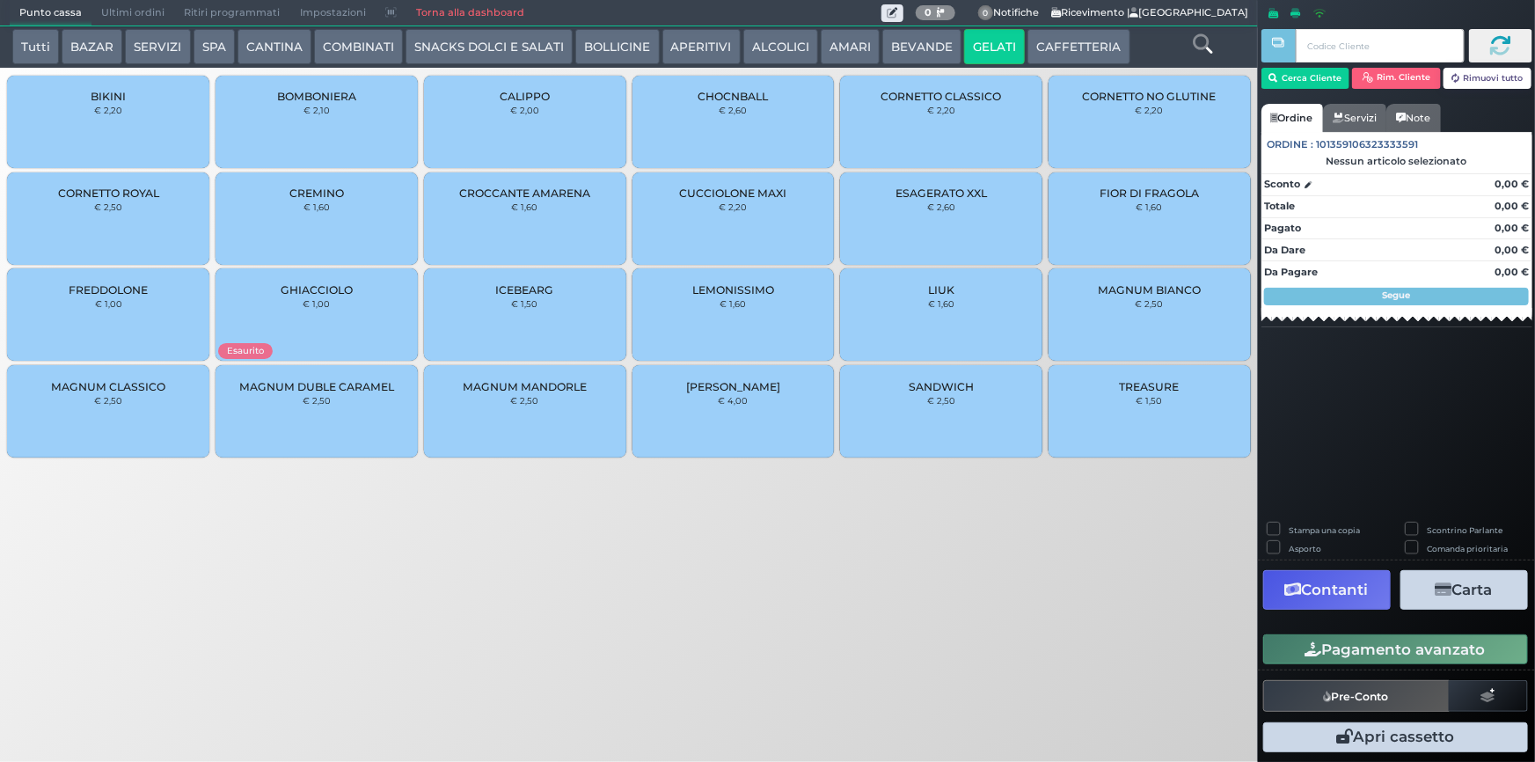
click at [1152, 318] on div "MAGNUM BIANCO € 2,50" at bounding box center [1150, 314] width 202 height 92
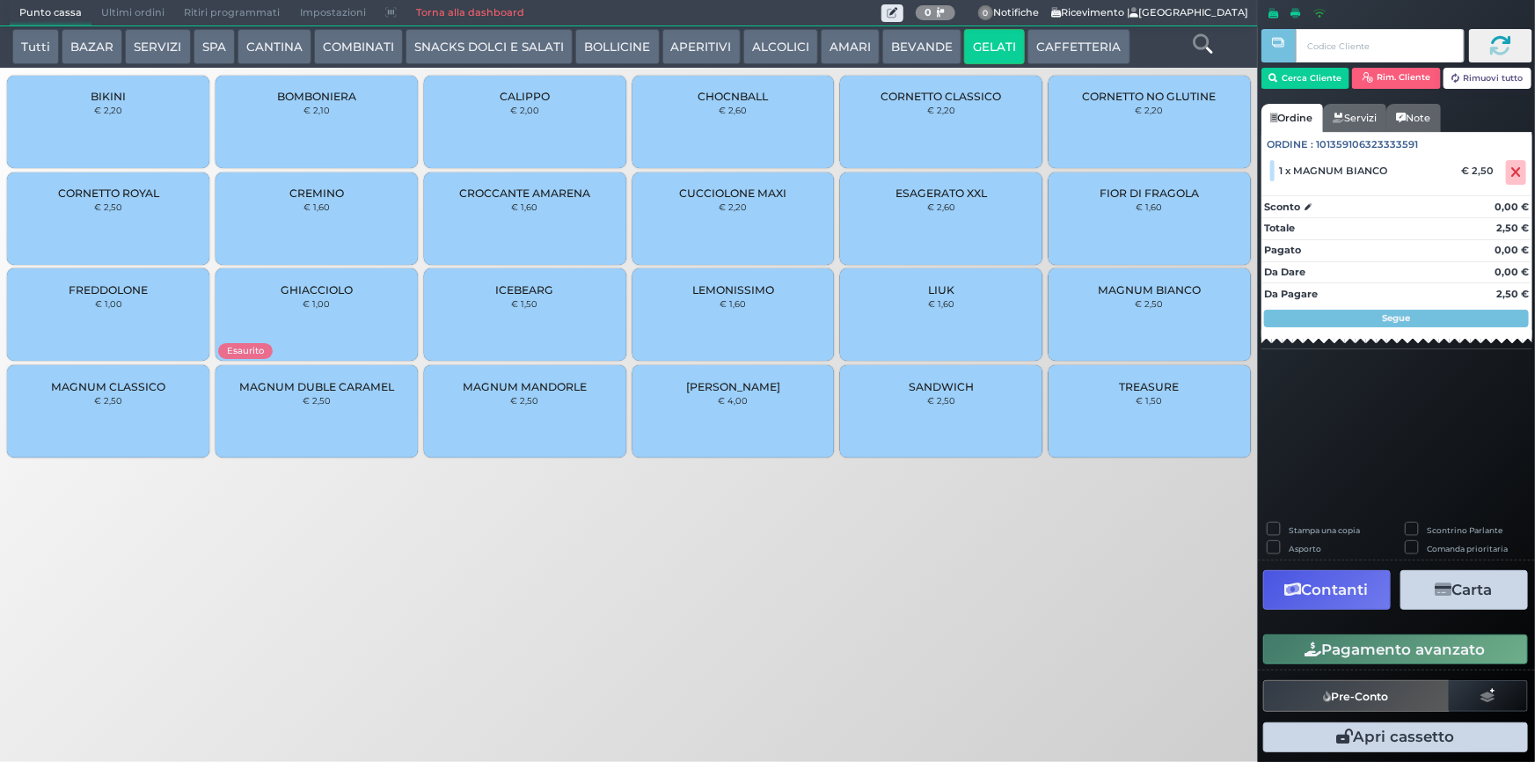
click at [1305, 531] on label "Stampa una copia" at bounding box center [1324, 529] width 71 height 11
checkbox input "true"
click at [1421, 587] on button "Carta" at bounding box center [1465, 590] width 128 height 40
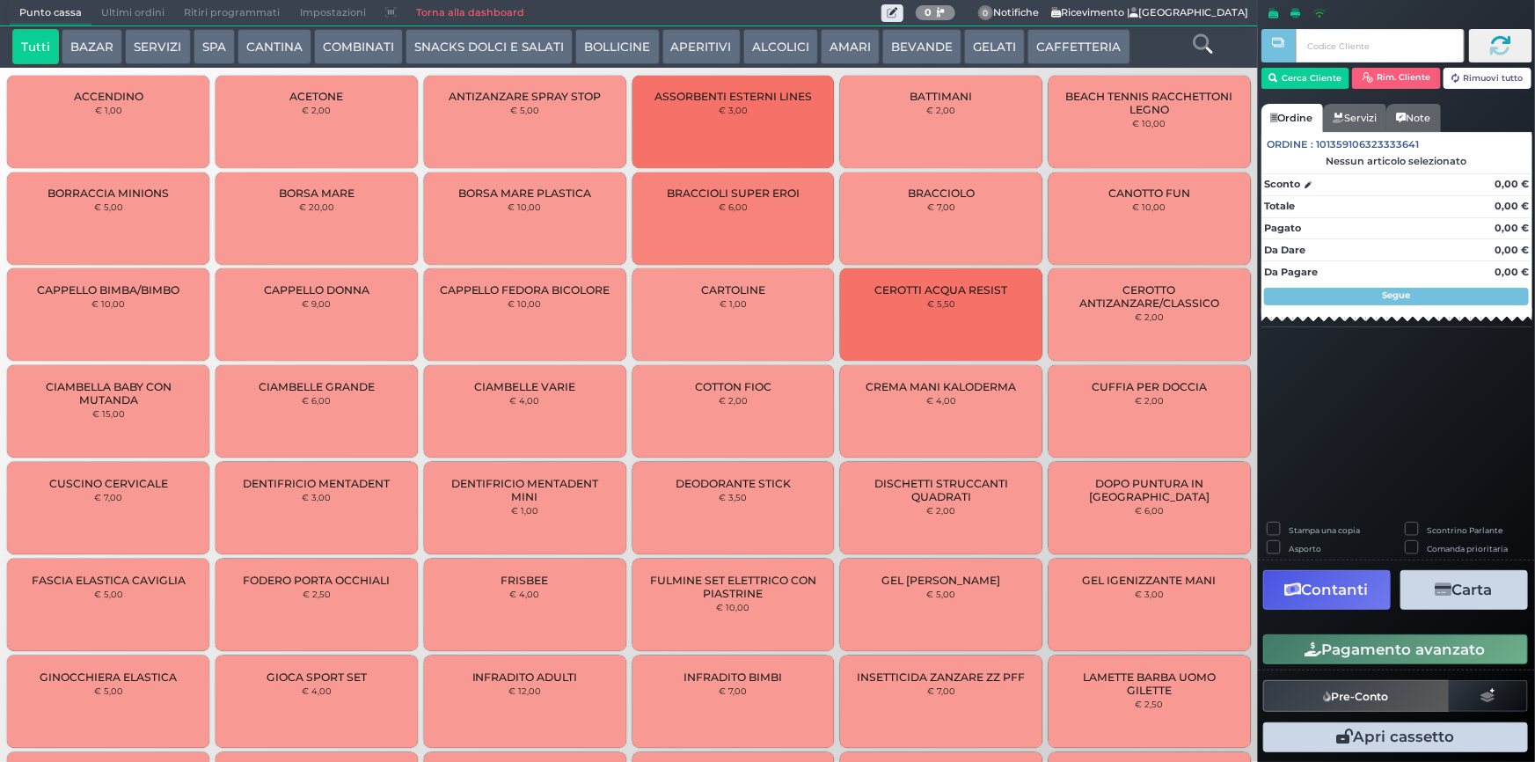
click at [474, 1] on link "Torna alla dashboard" at bounding box center [470, 13] width 128 height 25
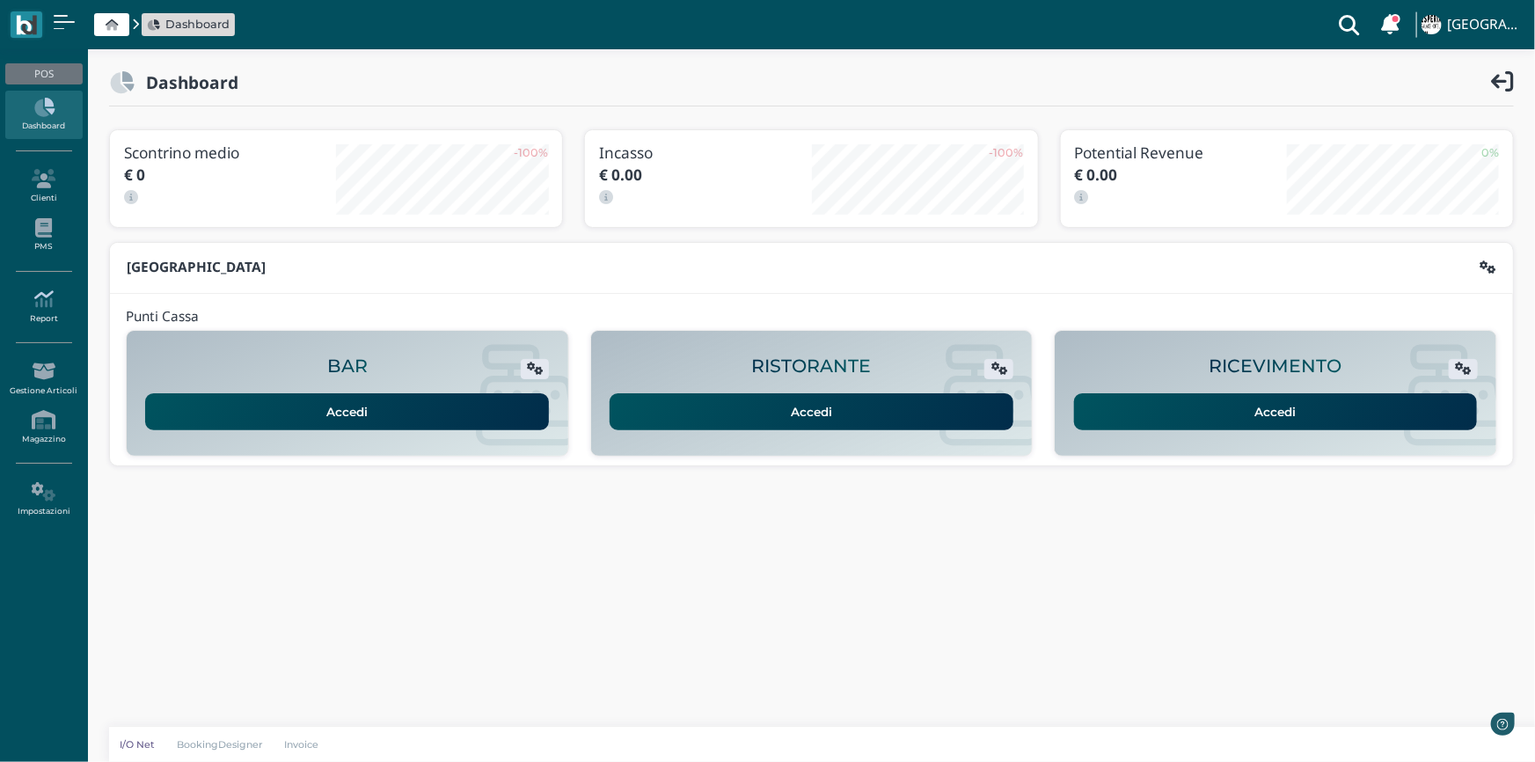
click at [52, 308] on icon at bounding box center [43, 298] width 77 height 19
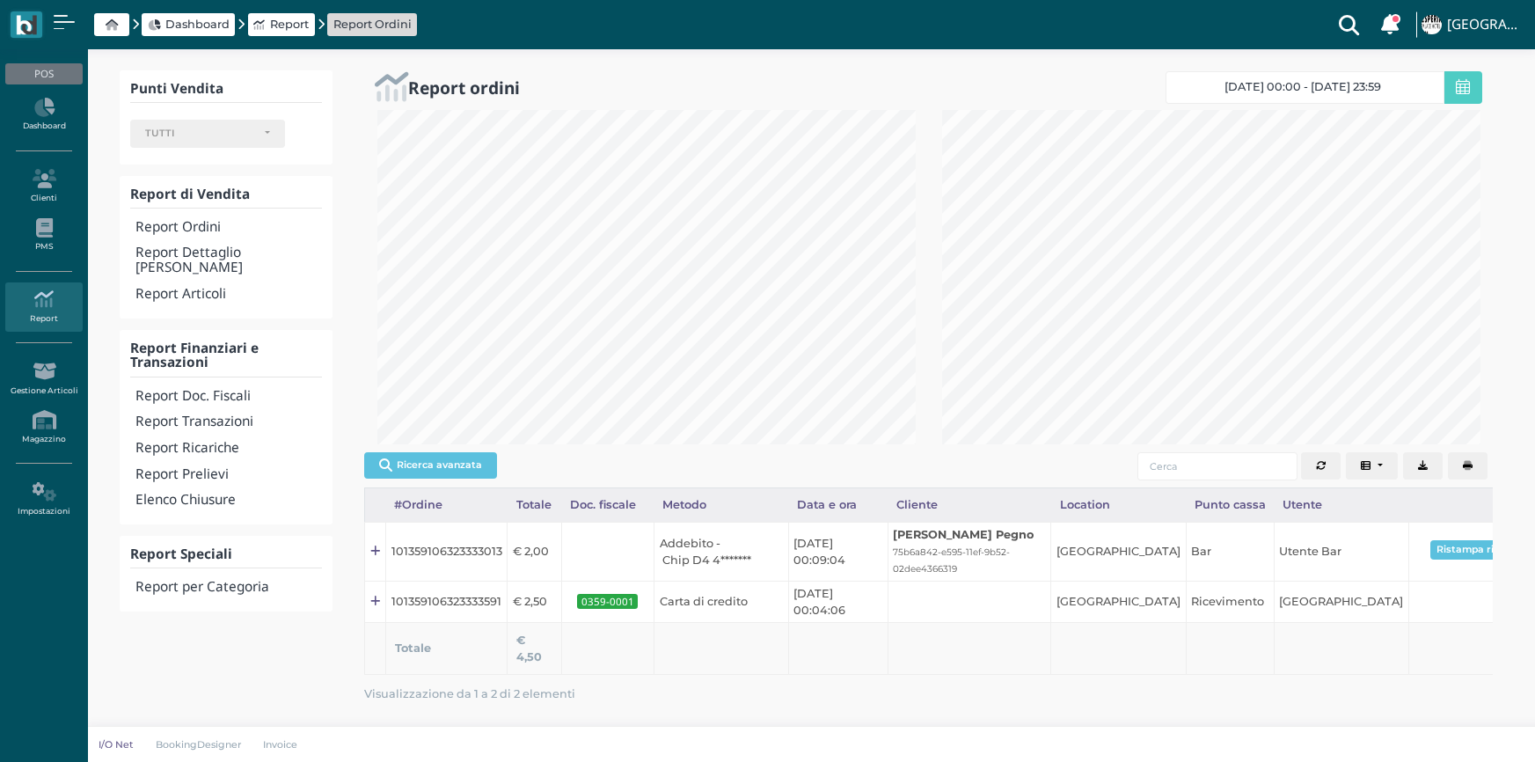
select select
click at [185, 389] on h4 "Report Doc. Fiscali" at bounding box center [228, 396] width 187 height 15
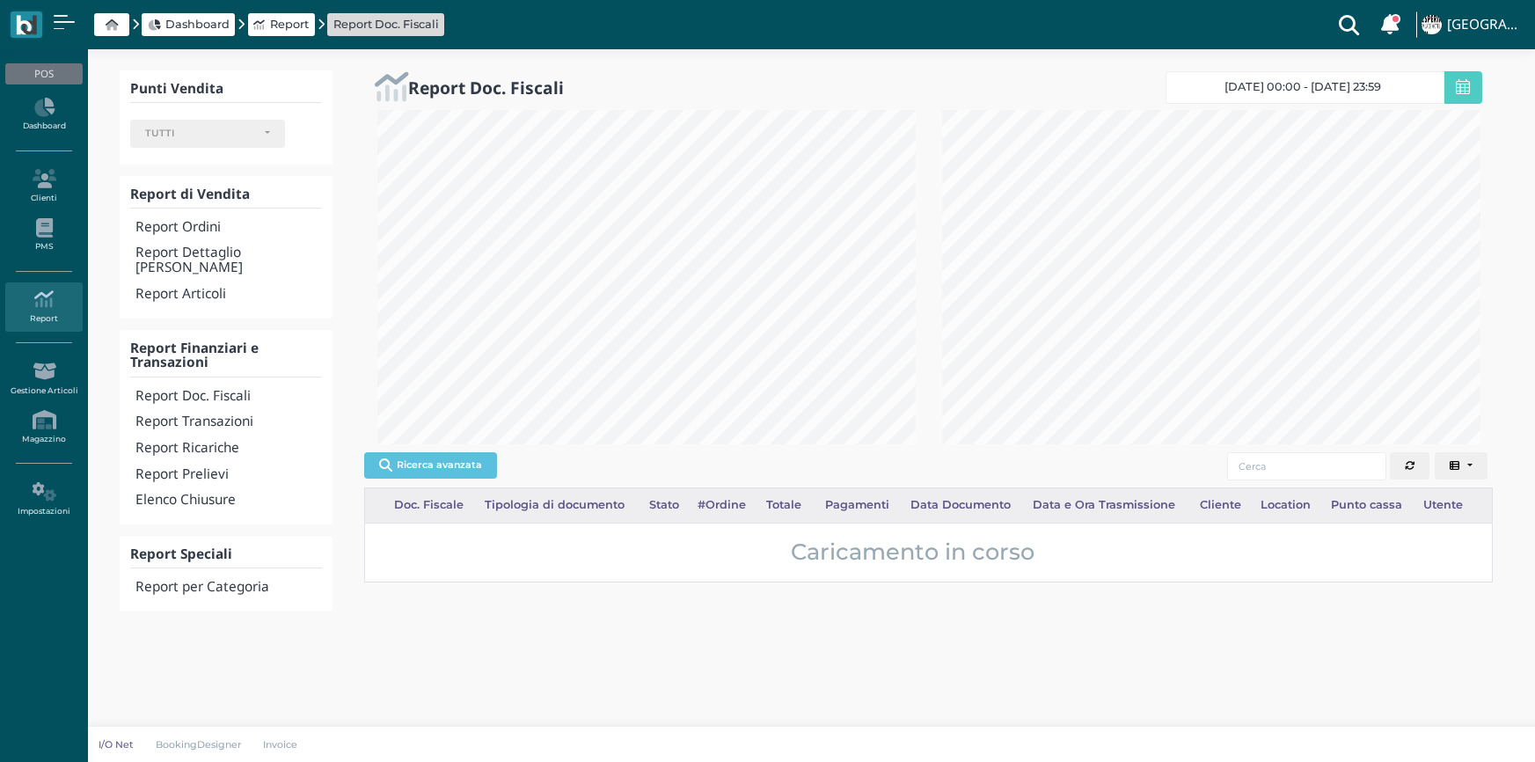
select select
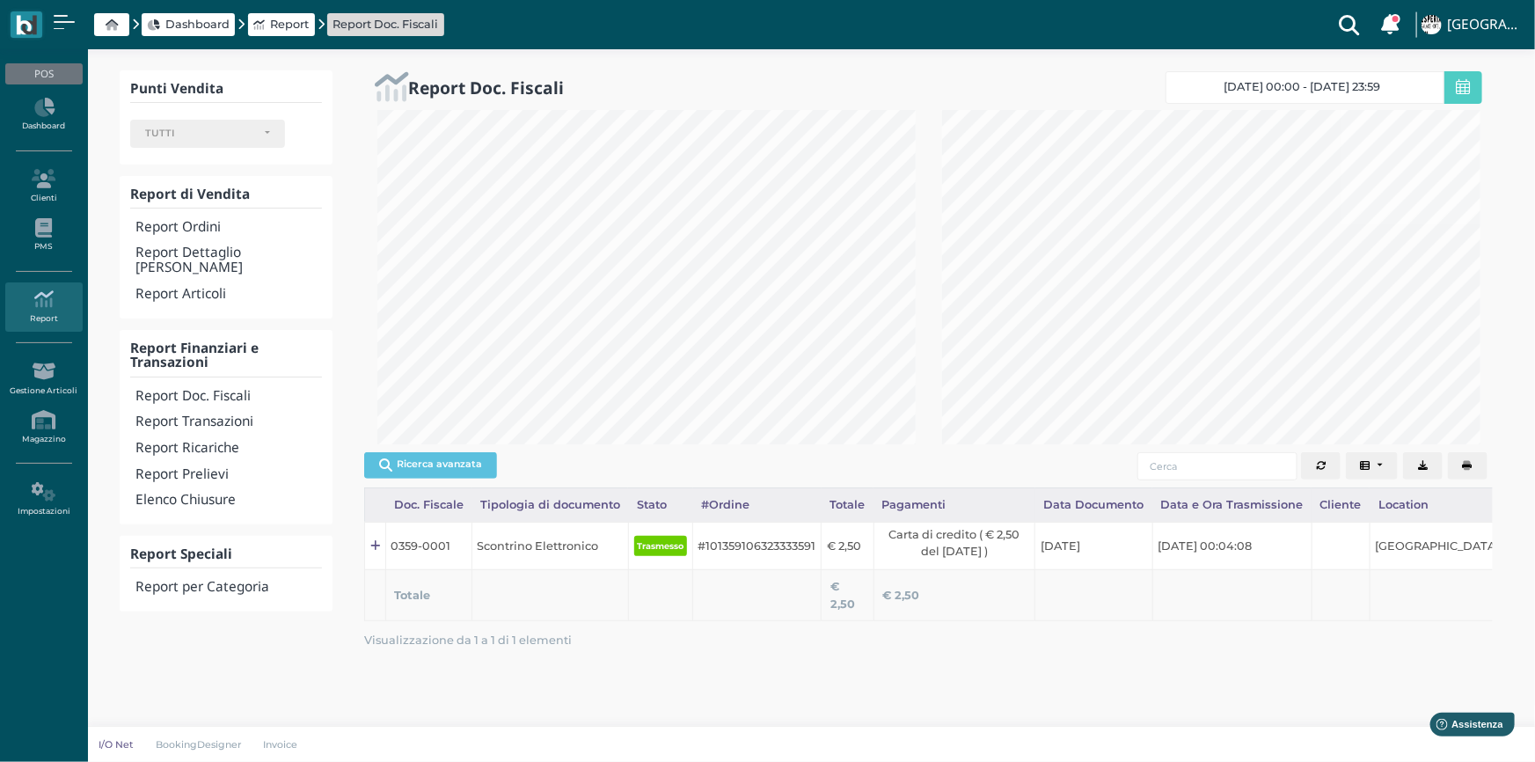
scroll to position [334, 564]
